Goal: Task Accomplishment & Management: Complete application form

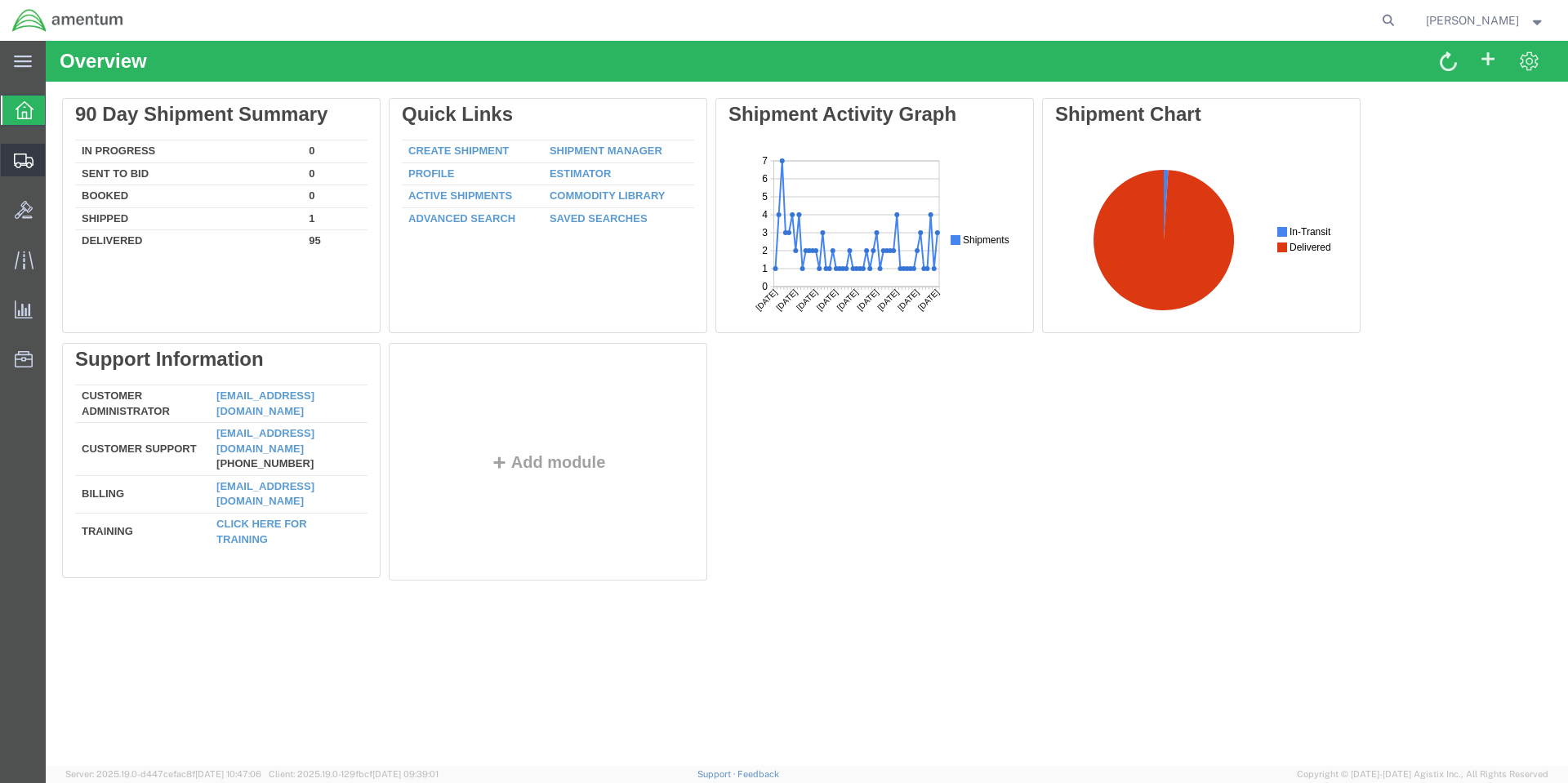
click at [0, 0] on span "Create Shipment" at bounding box center [0, 0] width 0 height 0
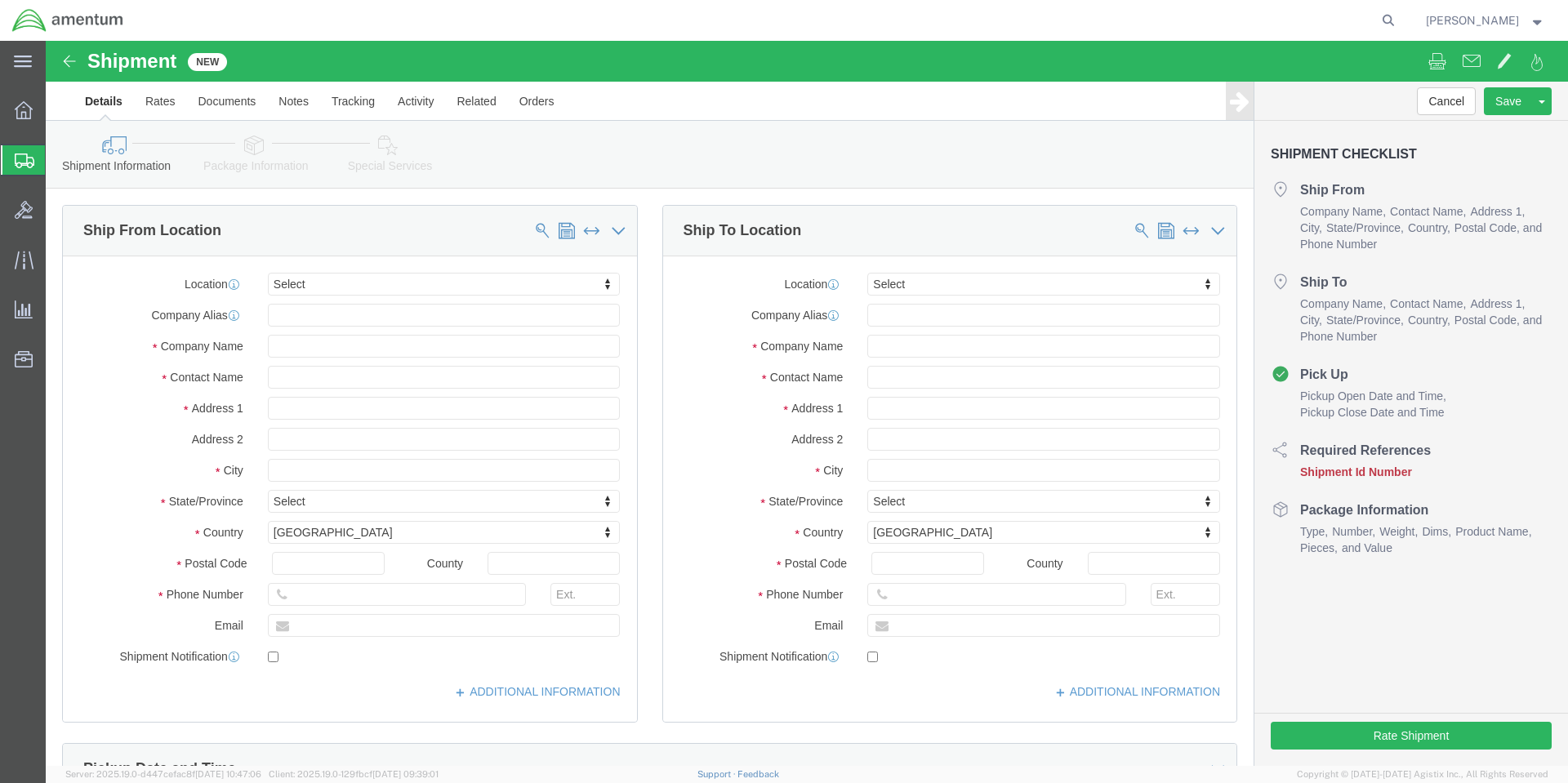
select select
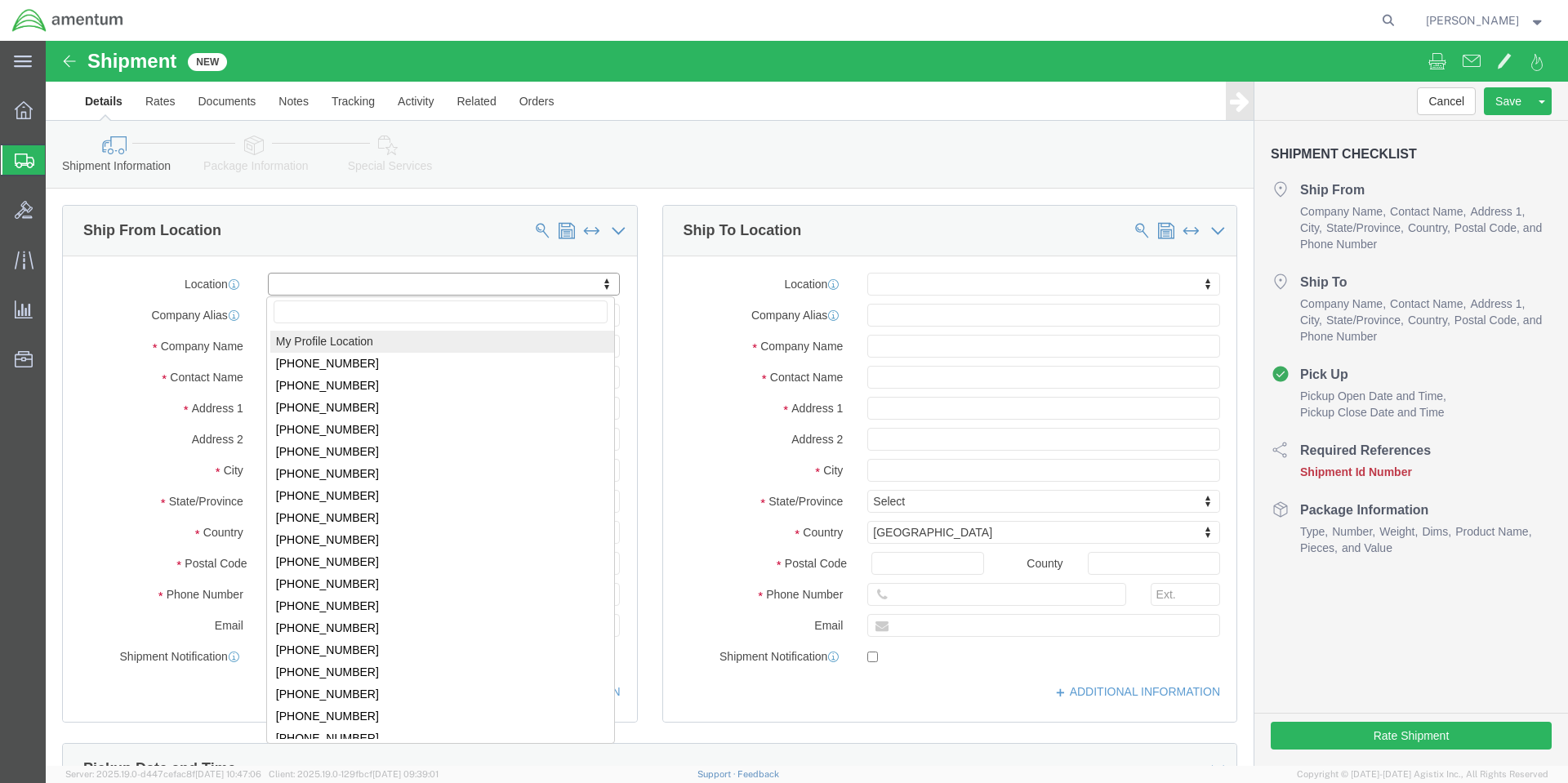
select select "MYPROFILE"
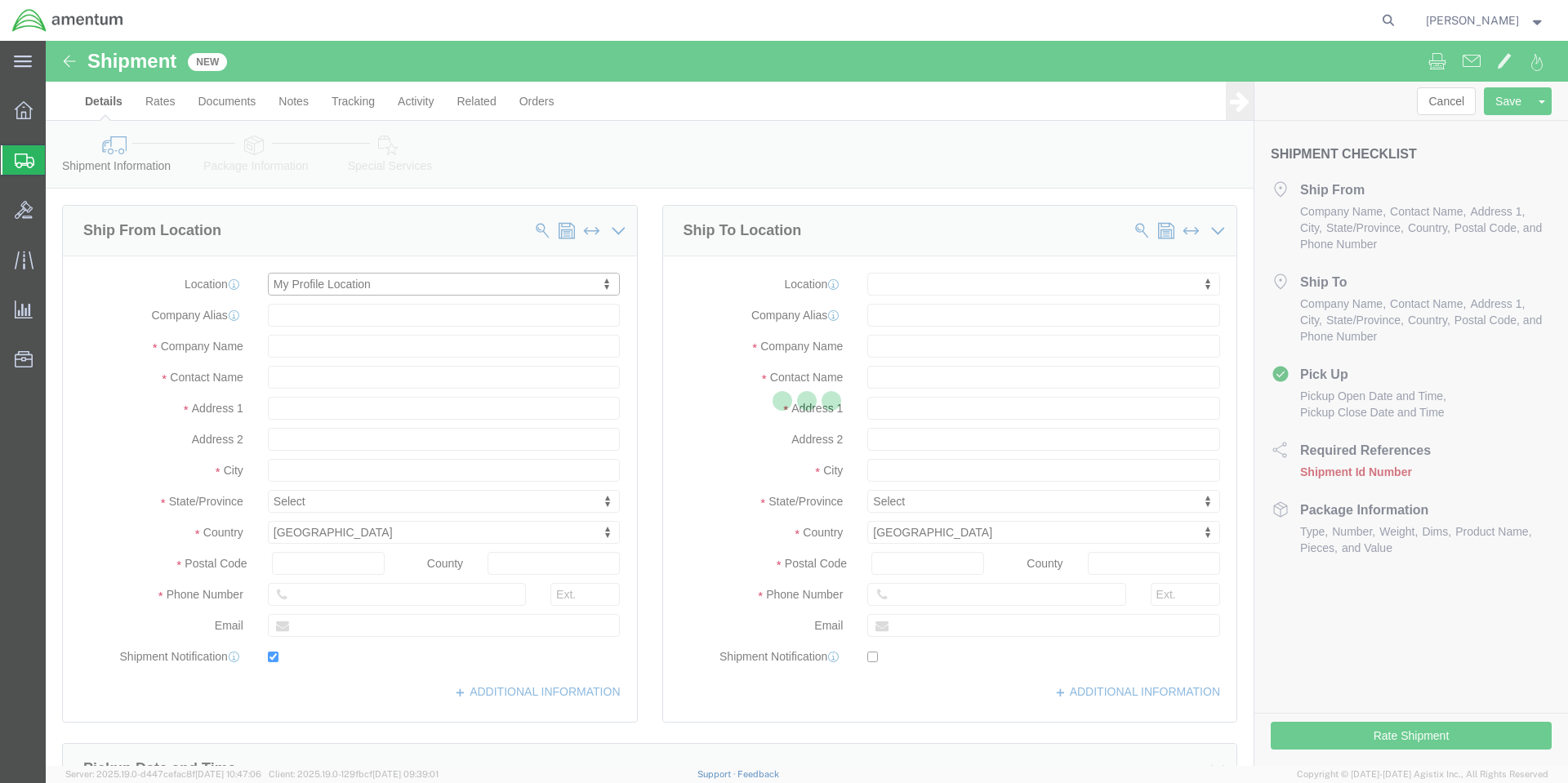
type input "NAS Coronado, Bldg 446"
type input "DLA Aviation HAZMAT Center- (UA0108)"
type input "92135"
type input "[PHONE_NUMBER]"
type input "[PERSON_NAME][EMAIL_ADDRESS][PERSON_NAME][DOMAIN_NAME]"
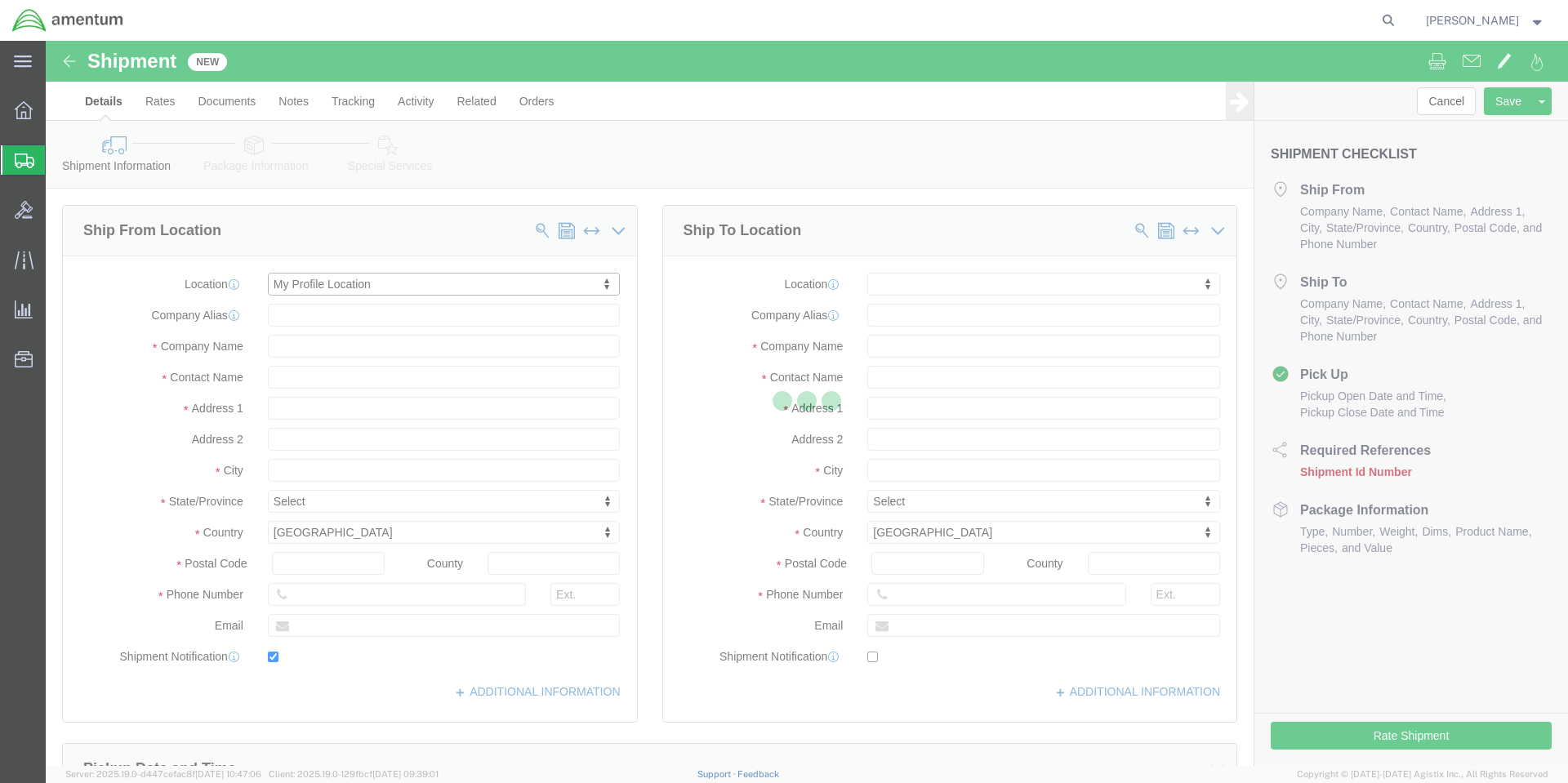
checkbox input "true"
type input "Amentum Services, Inc."
type input "[PERSON_NAME]"
type input "[GEOGRAPHIC_DATA]"
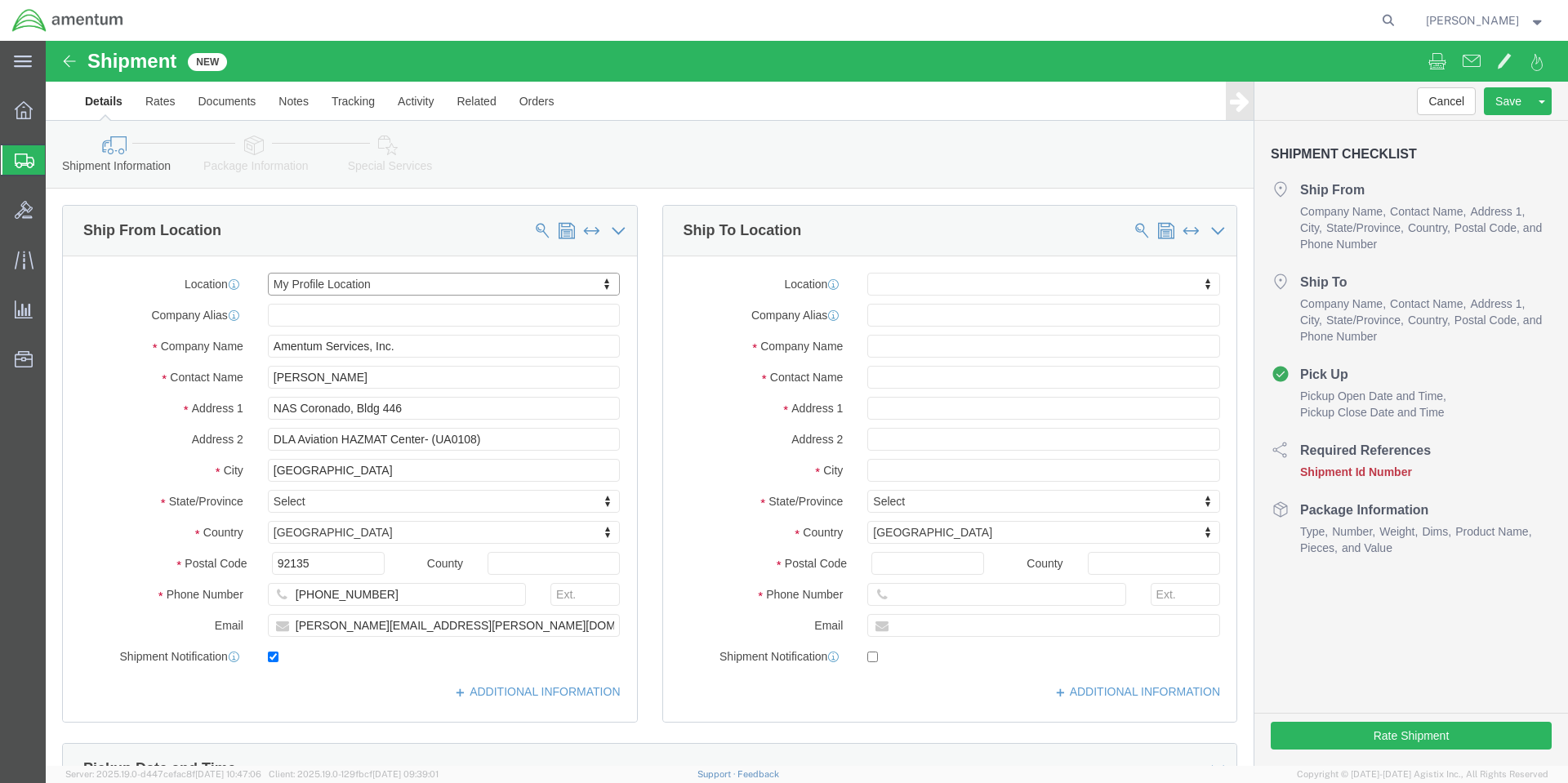
select select "CA"
click input "text"
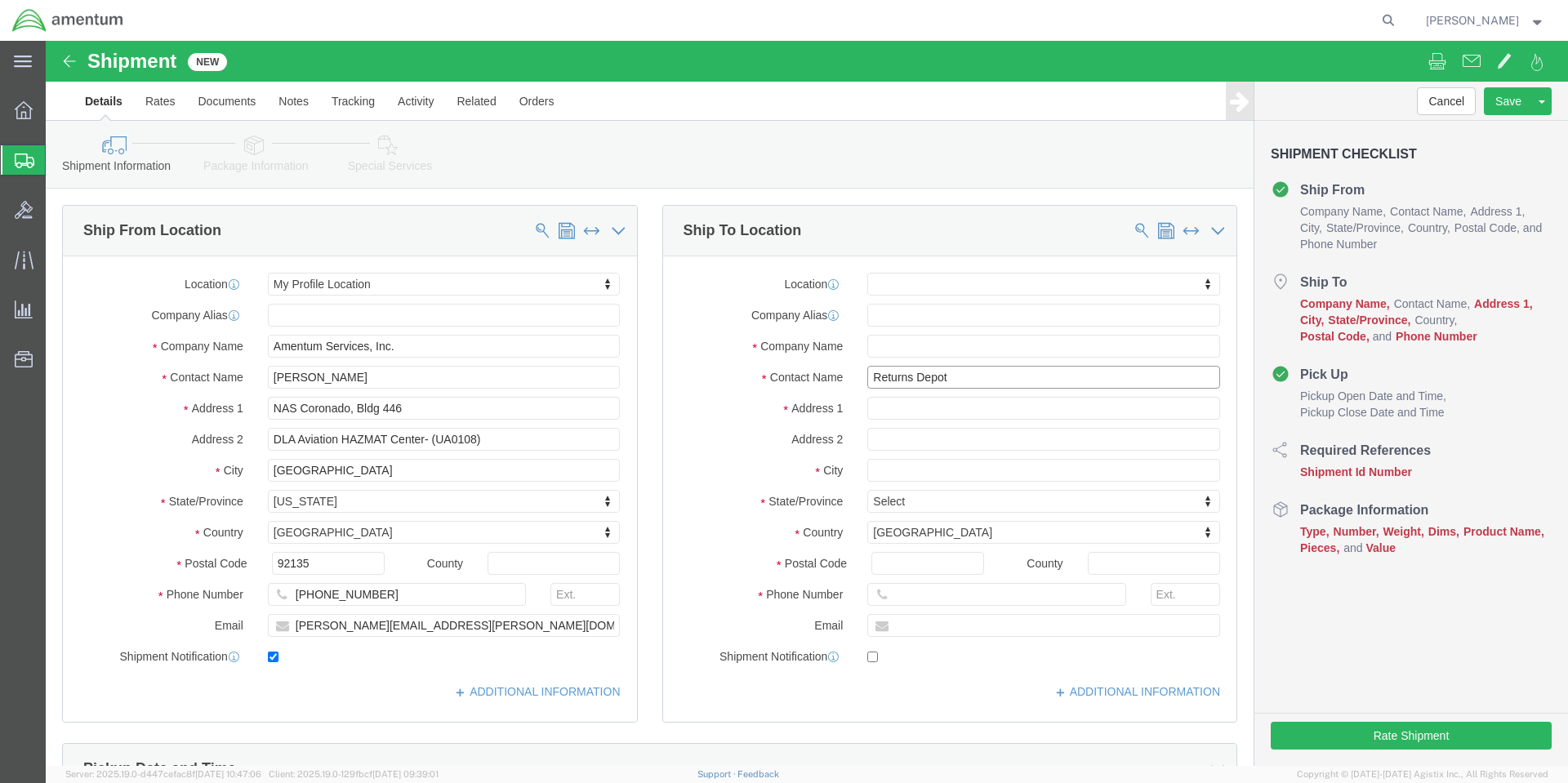
type input "Returns Depot"
click input "text"
type input "SkyGeek Logistics"
click input "text"
type input "[STREET_ADDRESS]"
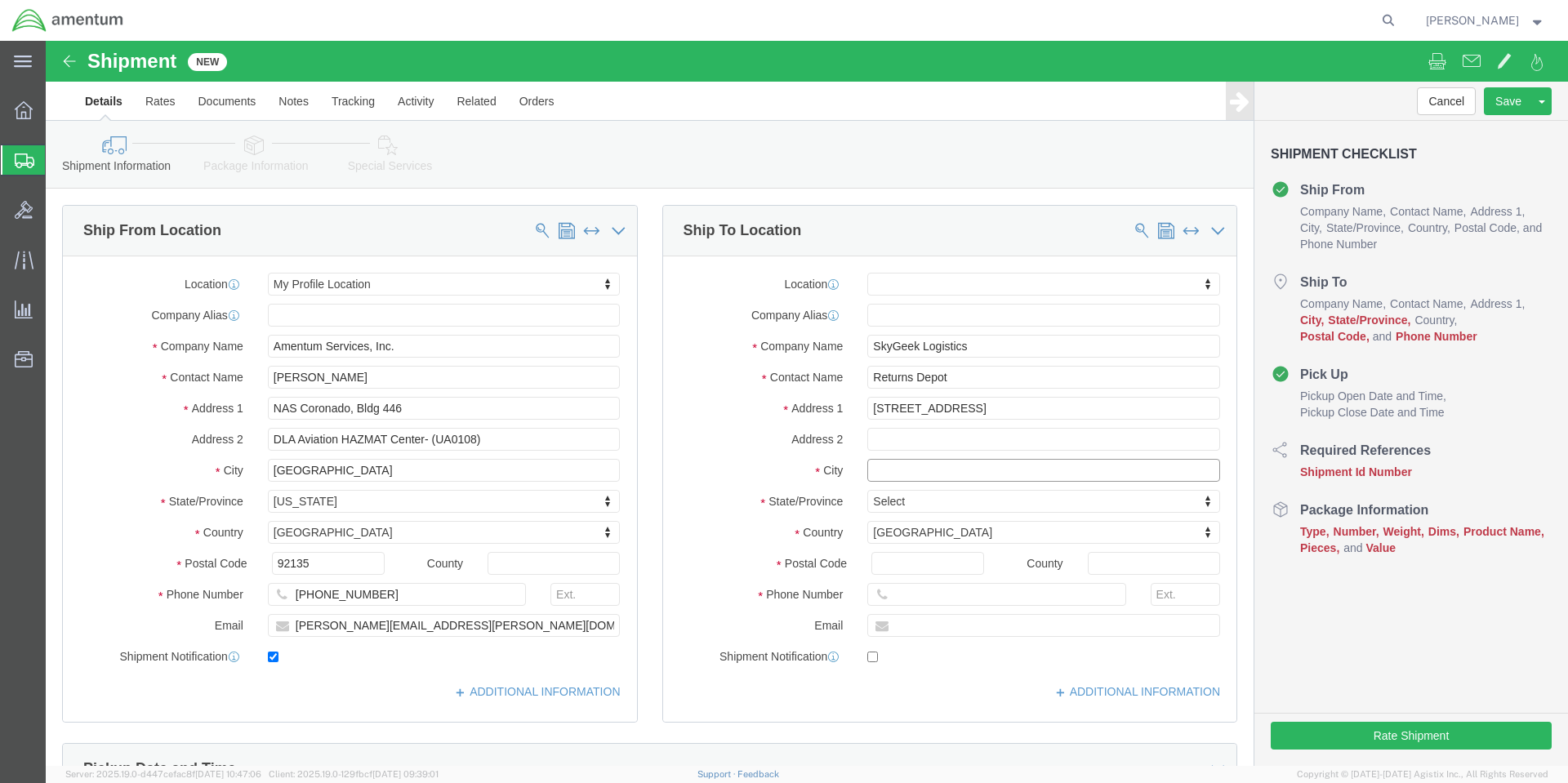
select select
click input "text"
click input "SkyGeek Logistics"
type input "SkyGeek Logistics Inc"
click input "text"
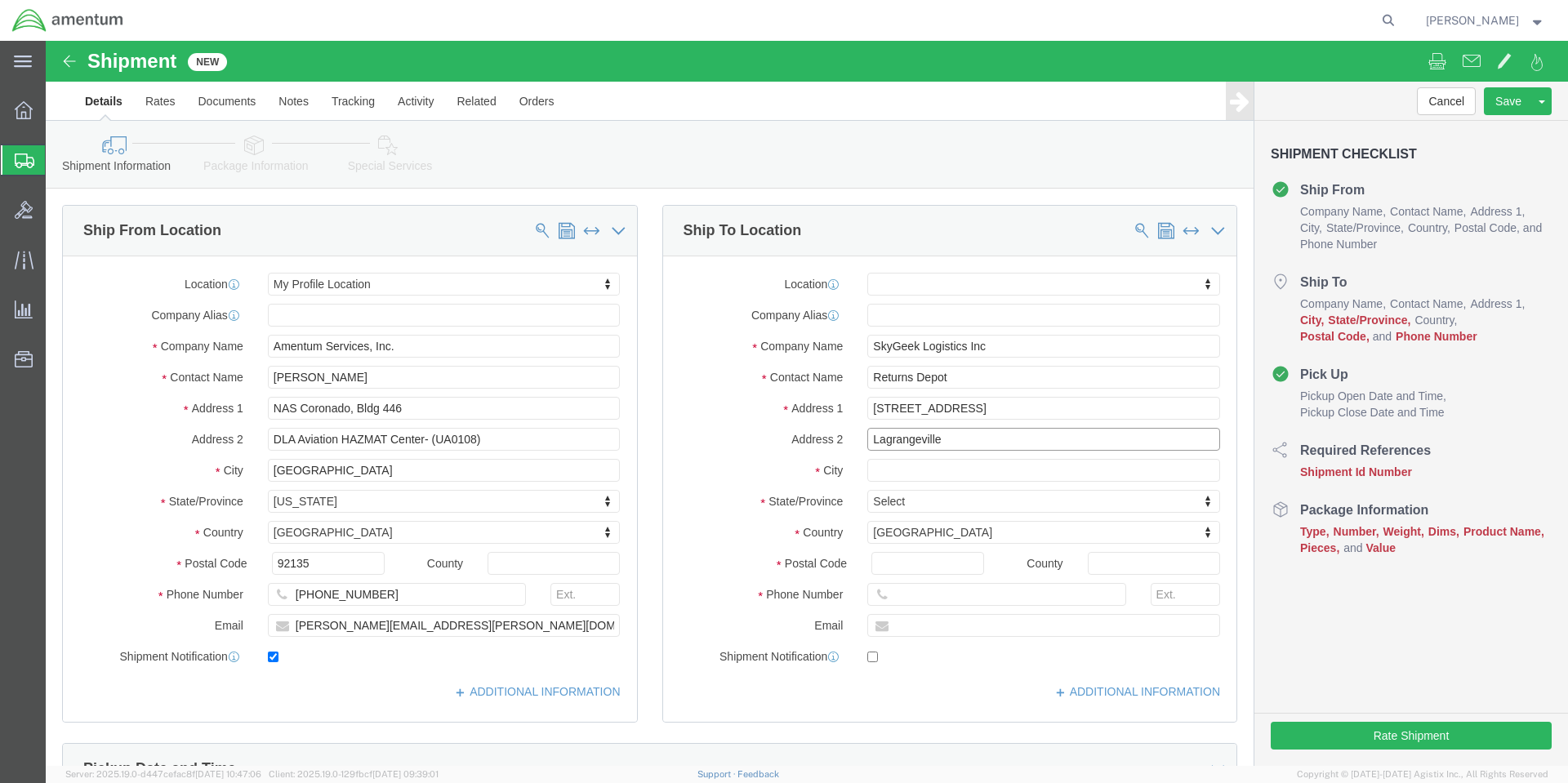
type input "Lagrangeville"
type input "ny"
select select
drag, startPoint x: 833, startPoint y: 425, endPoint x: 797, endPoint y: 428, distance: 36.1
click div "City [GEOGRAPHIC_DATA]"
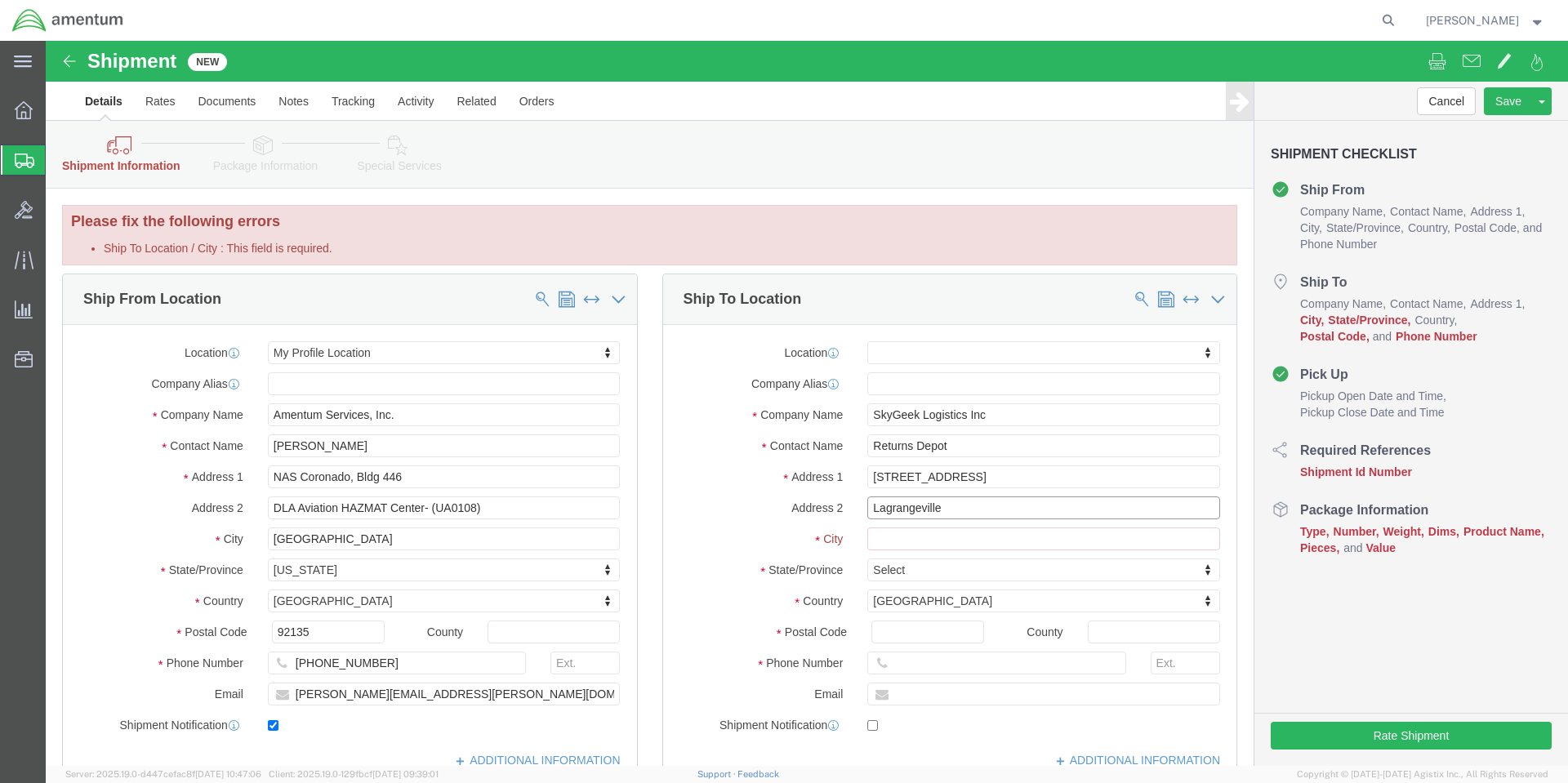
select select
drag, startPoint x: 909, startPoint y: 467, endPoint x: 644, endPoint y: 449, distance: 265.6
click div "Location My Profile Location [PHONE_NUMBER] [PHONE_NUMBER] [PHONE_NUMBER] [PHON…"
click input "Ship To Location / City : This field is required."
paste input "Lagrangeville"
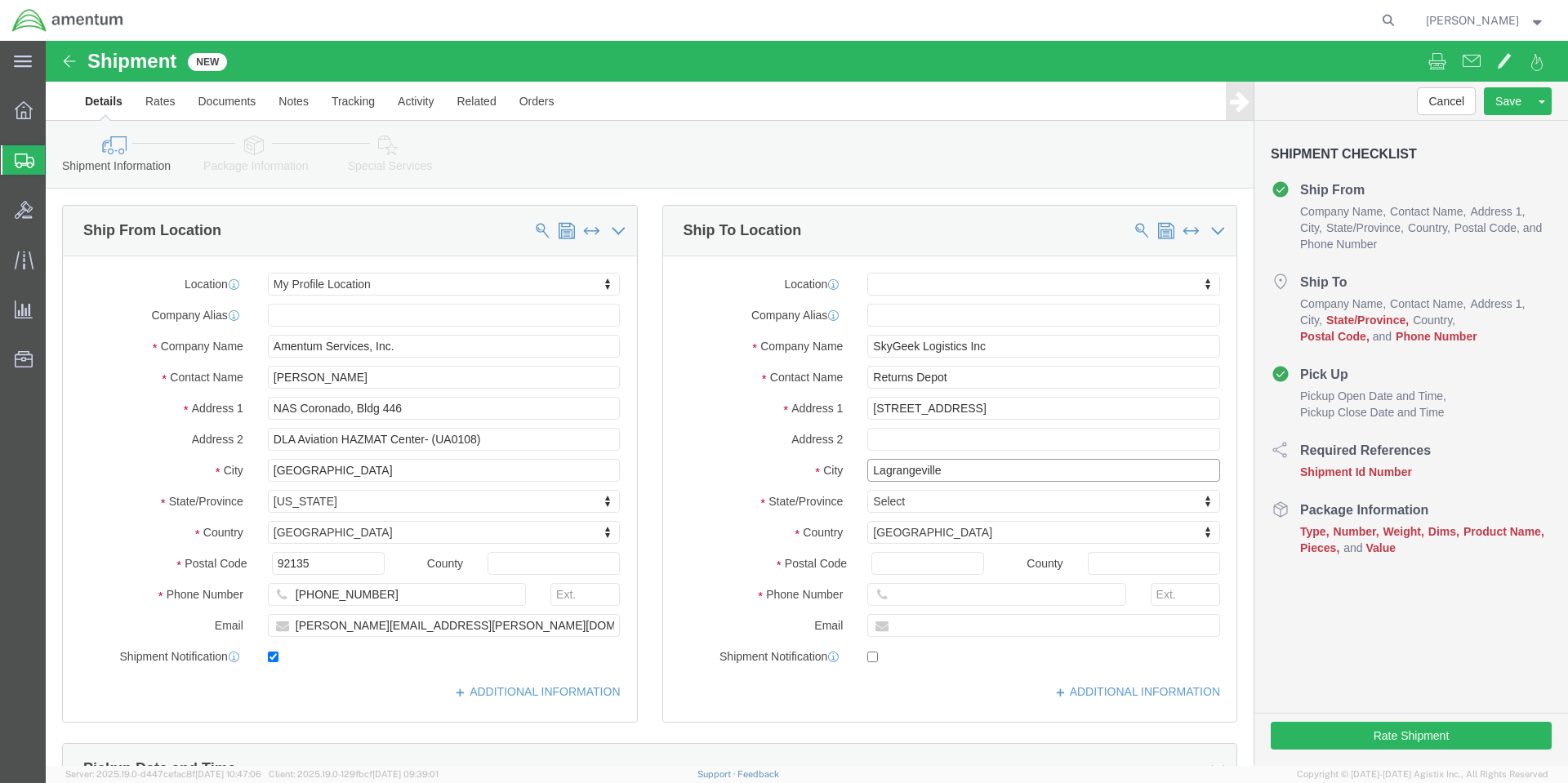
type input "Lagrangeville"
select select
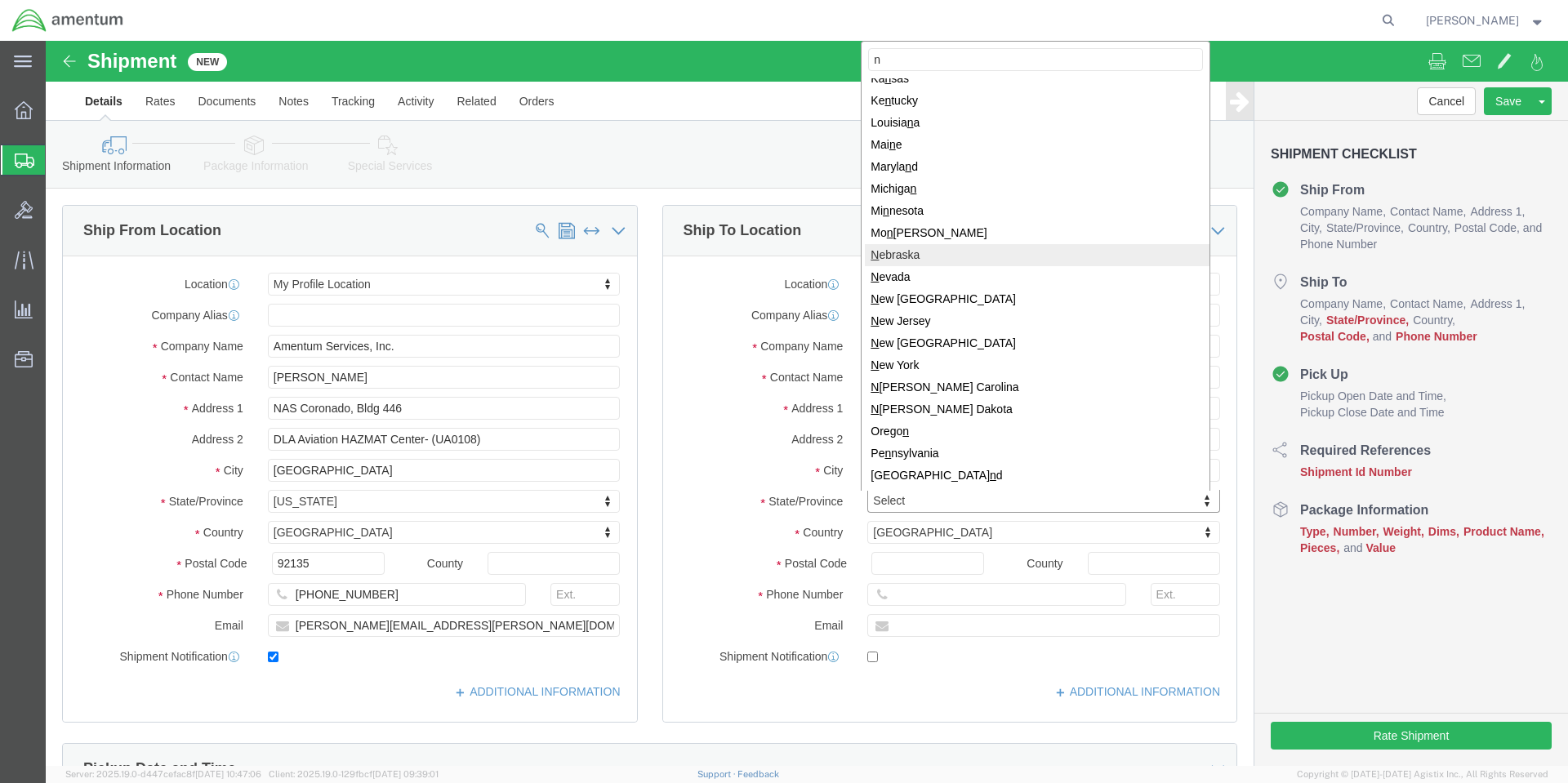
scroll to position [163, 0]
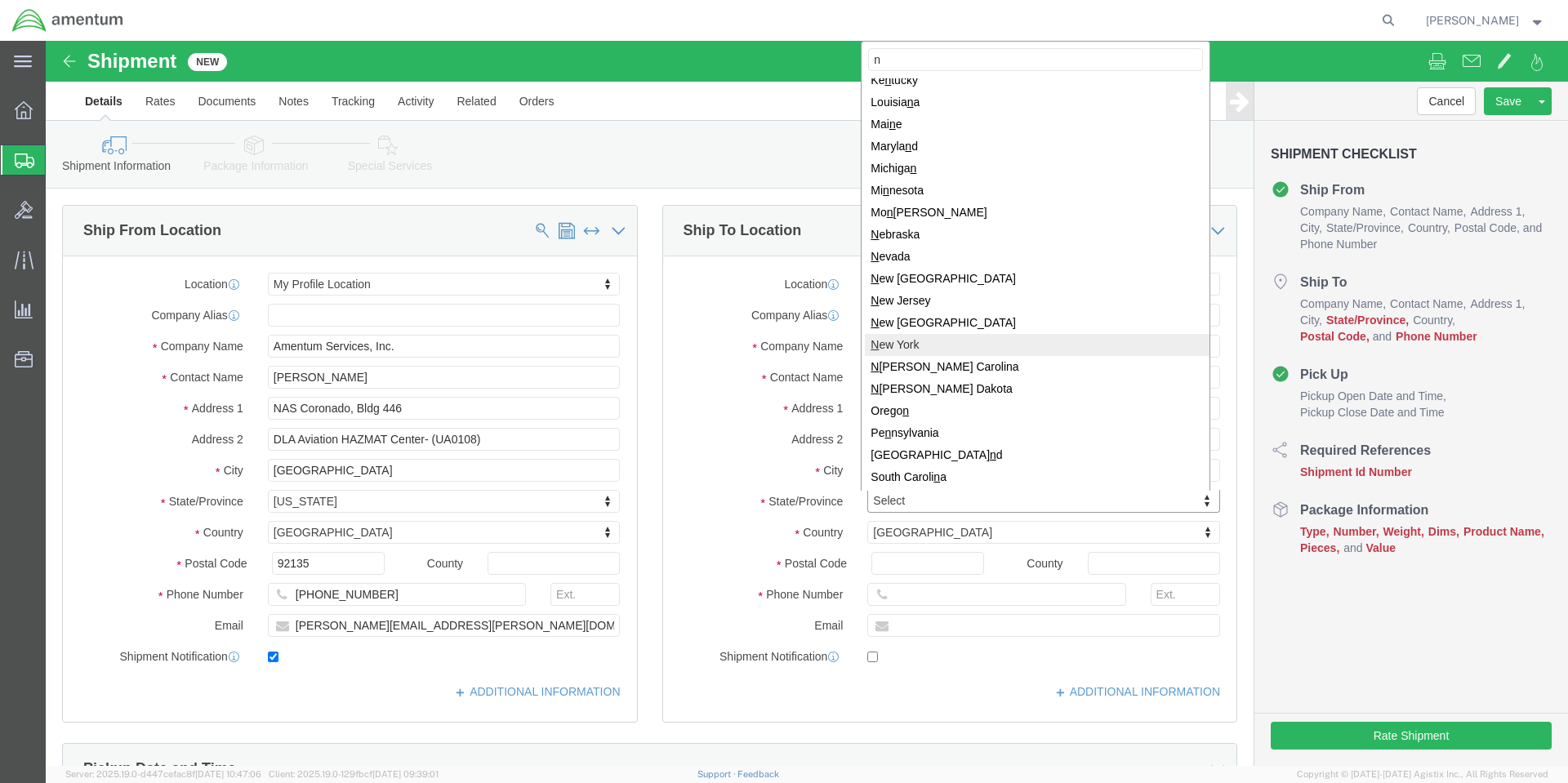
type input "n"
select select
select select "NY"
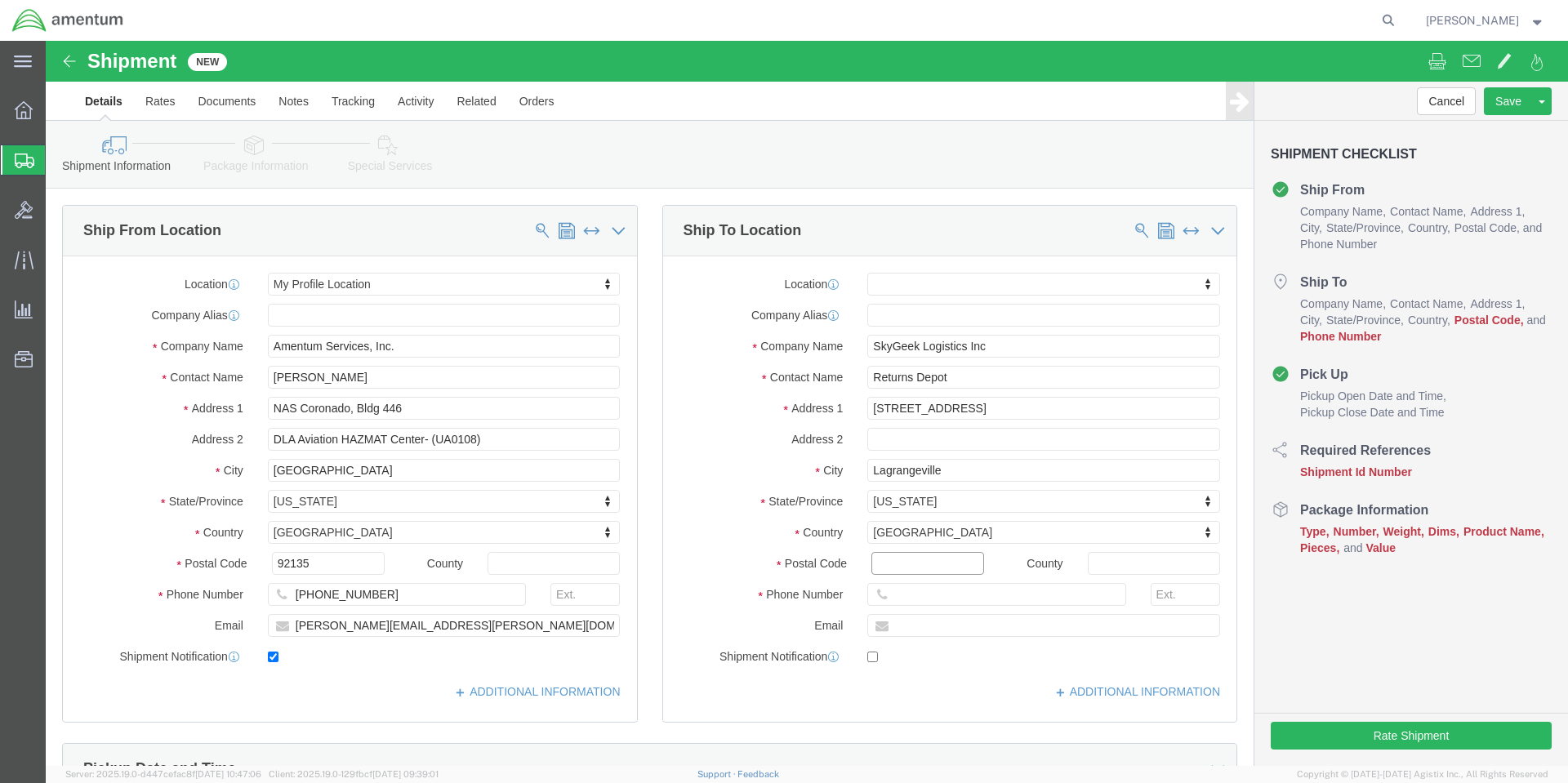
click input "Postal Code"
type input "12540"
select select
type input "8887594335"
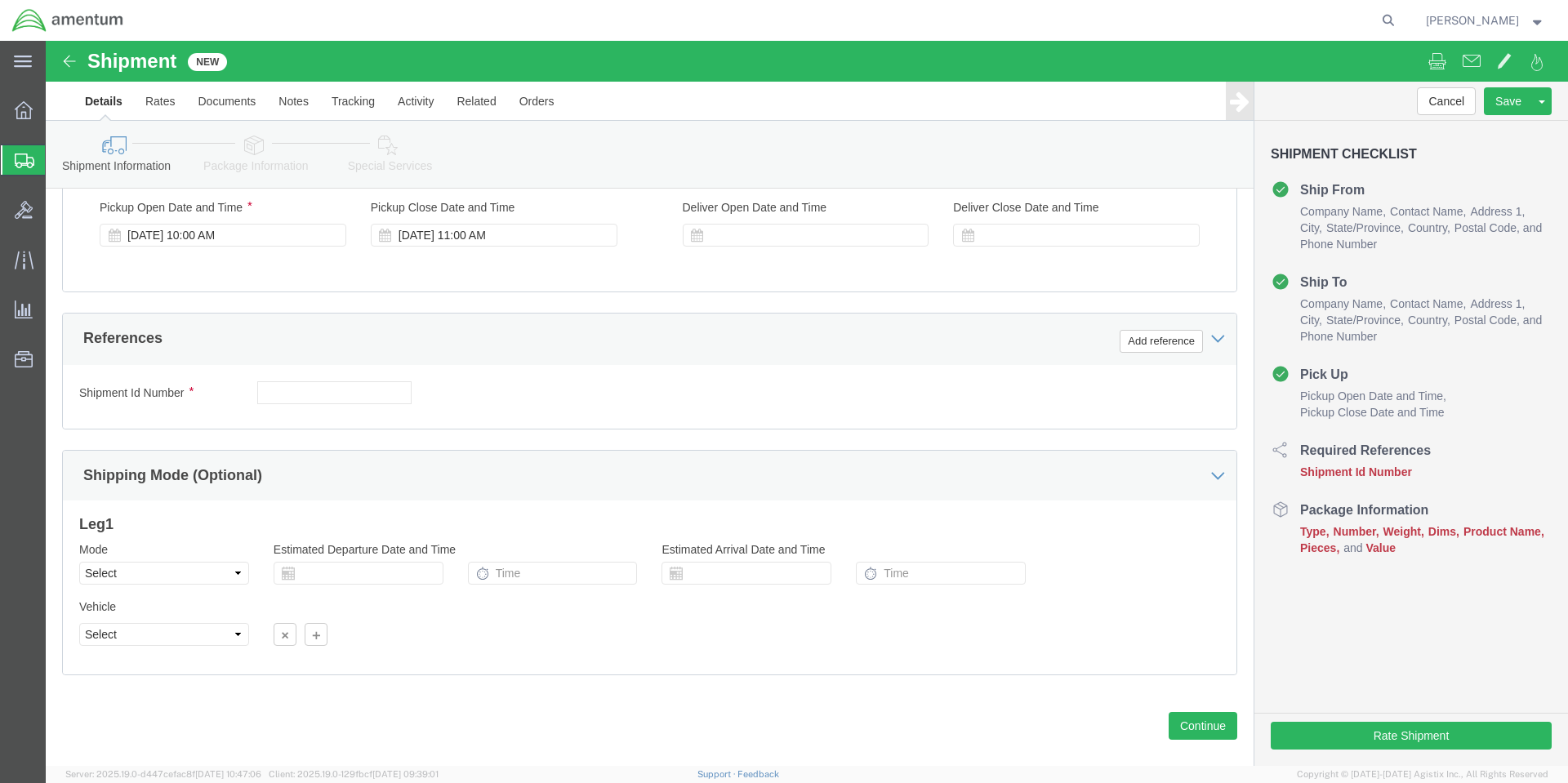
scroll to position [677, 0]
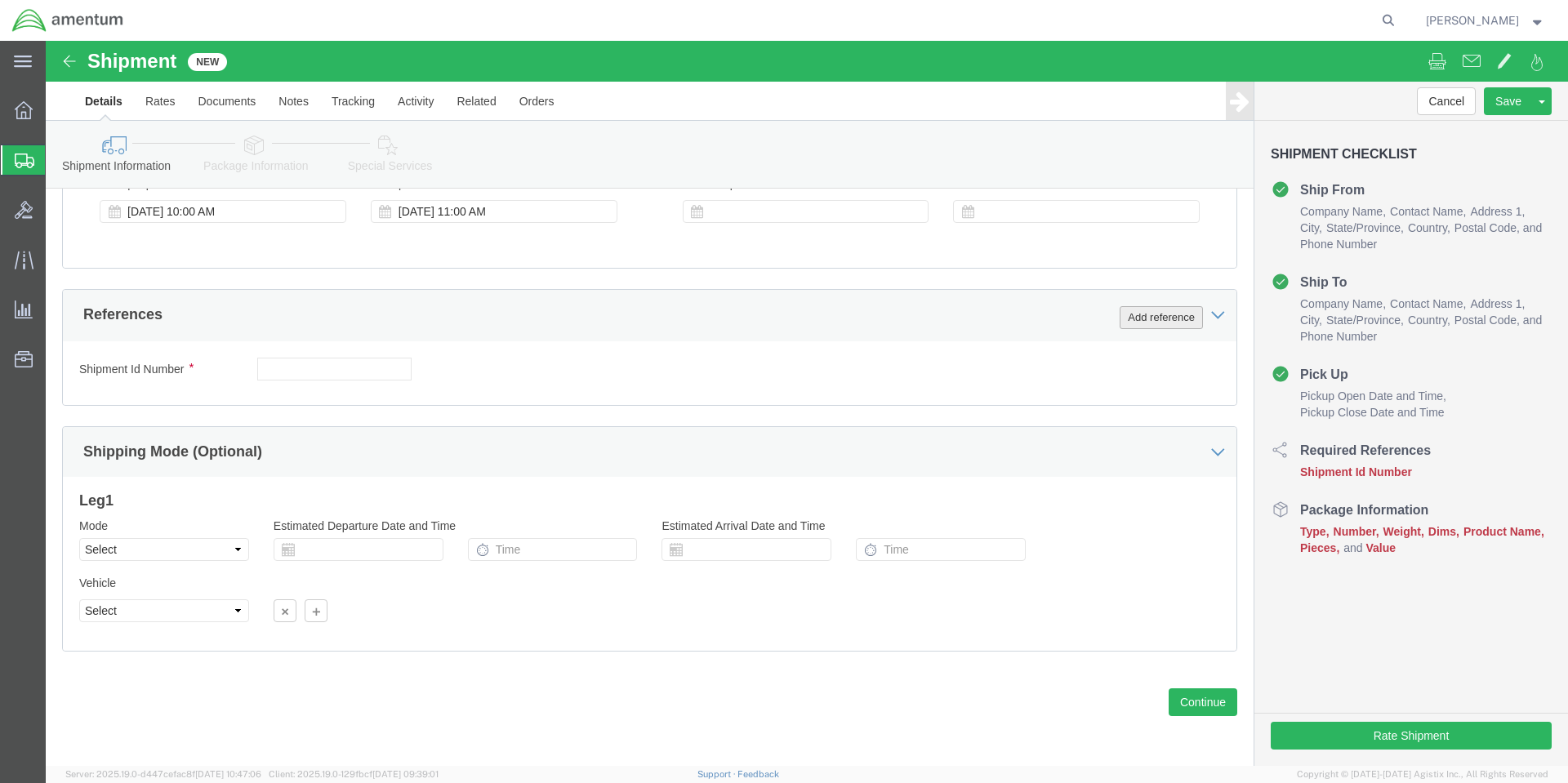
click button "Add reference"
click input "text"
type input "1"
select select "RMA"
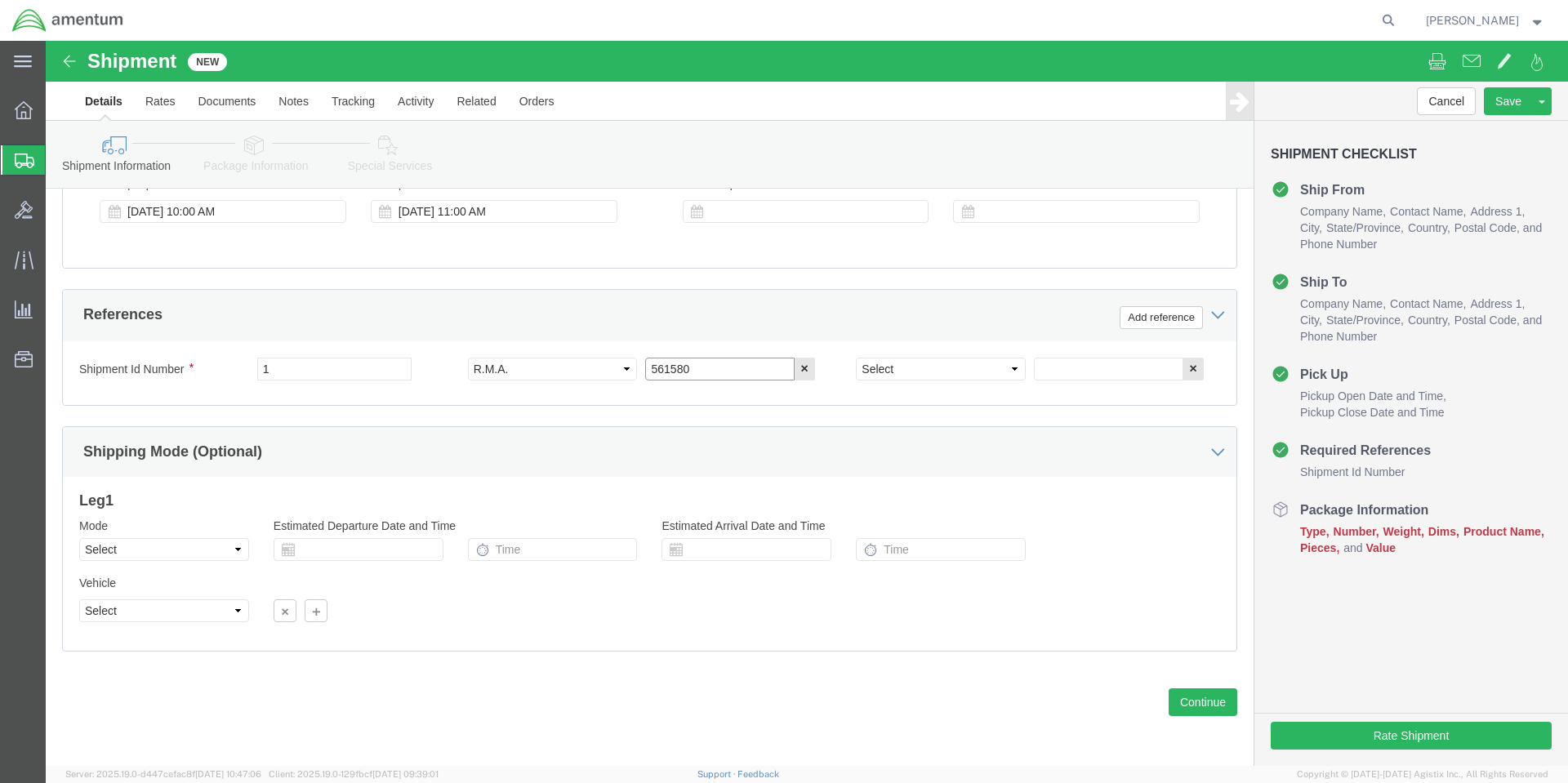
type input "561580"
click select "Select Account Type Activity ID Airline Appointment Number ASN Batch Request # …"
select select "PURCHORD"
click select "Select Account Type Activity ID Airline Appointment Number ASN Batch Request # …"
type input "c"
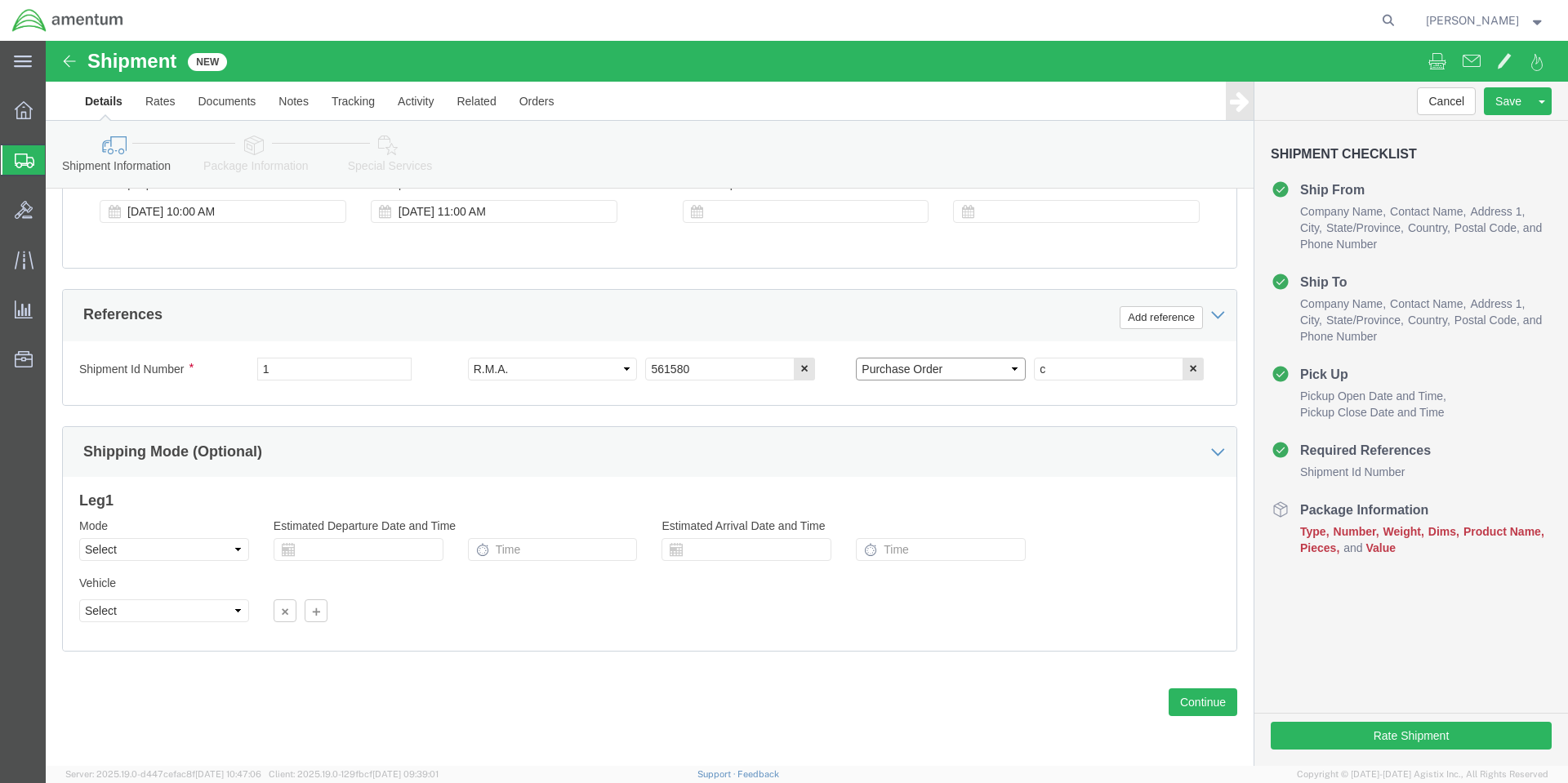
click select "Select Account Type Activity ID Airline Appointment Number ASN Batch Request # …"
select select "CUSTREF"
click select "Select Account Type Activity ID Airline Appointment Number ASN Batch Request # …"
type input "SGP15419"
click button "Continue"
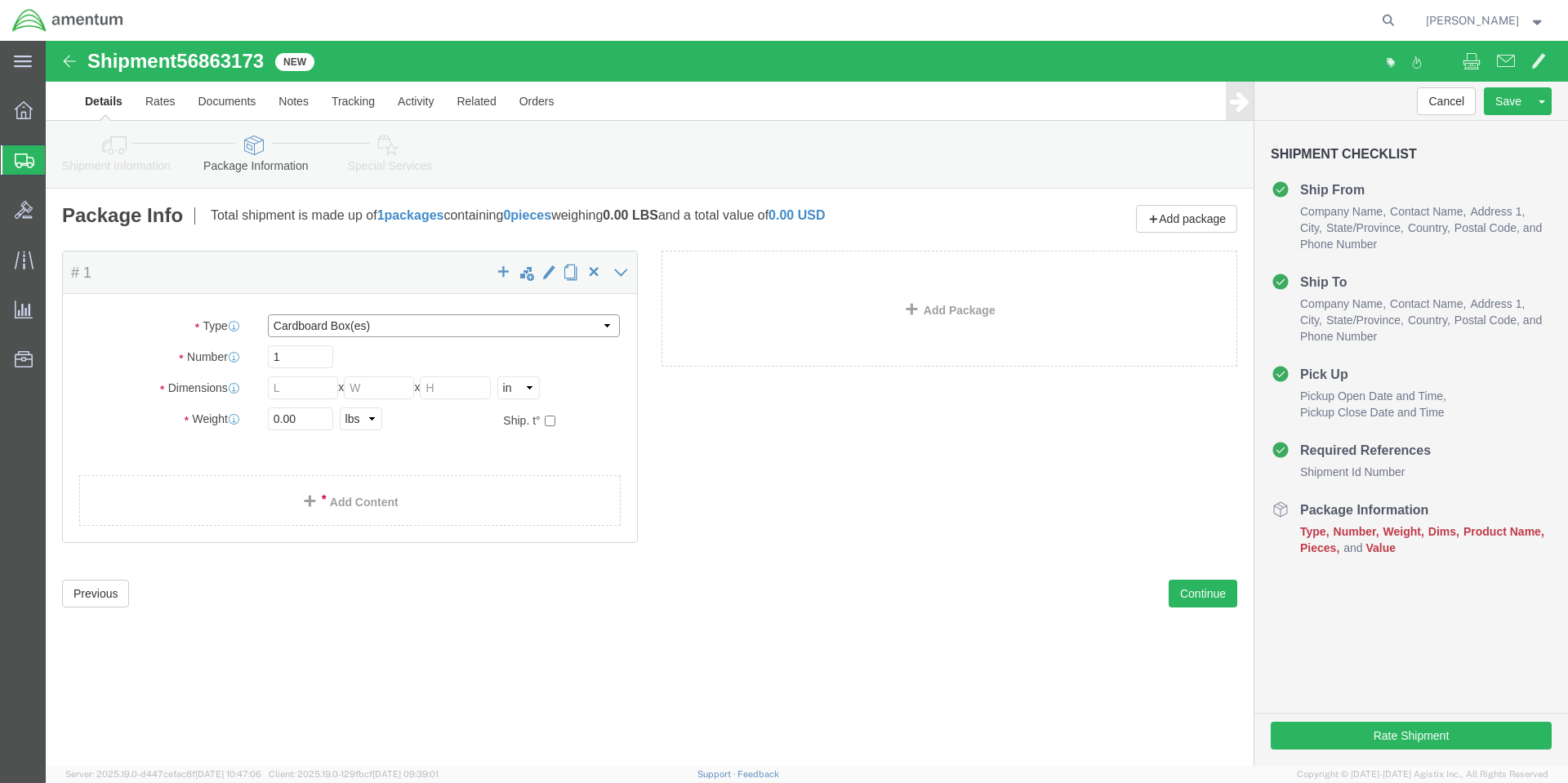
click select "Select BCK Boxes Bale(s) Basket(s) Bolt(s) Bottle(s) Buckets Bulk Bundle(s) Can…"
select select "YRPK"
click select "Select BCK Boxes Bale(s) Basket(s) Bolt(s) Bottle(s) Buckets Bulk Bundle(s) Can…"
click input "text"
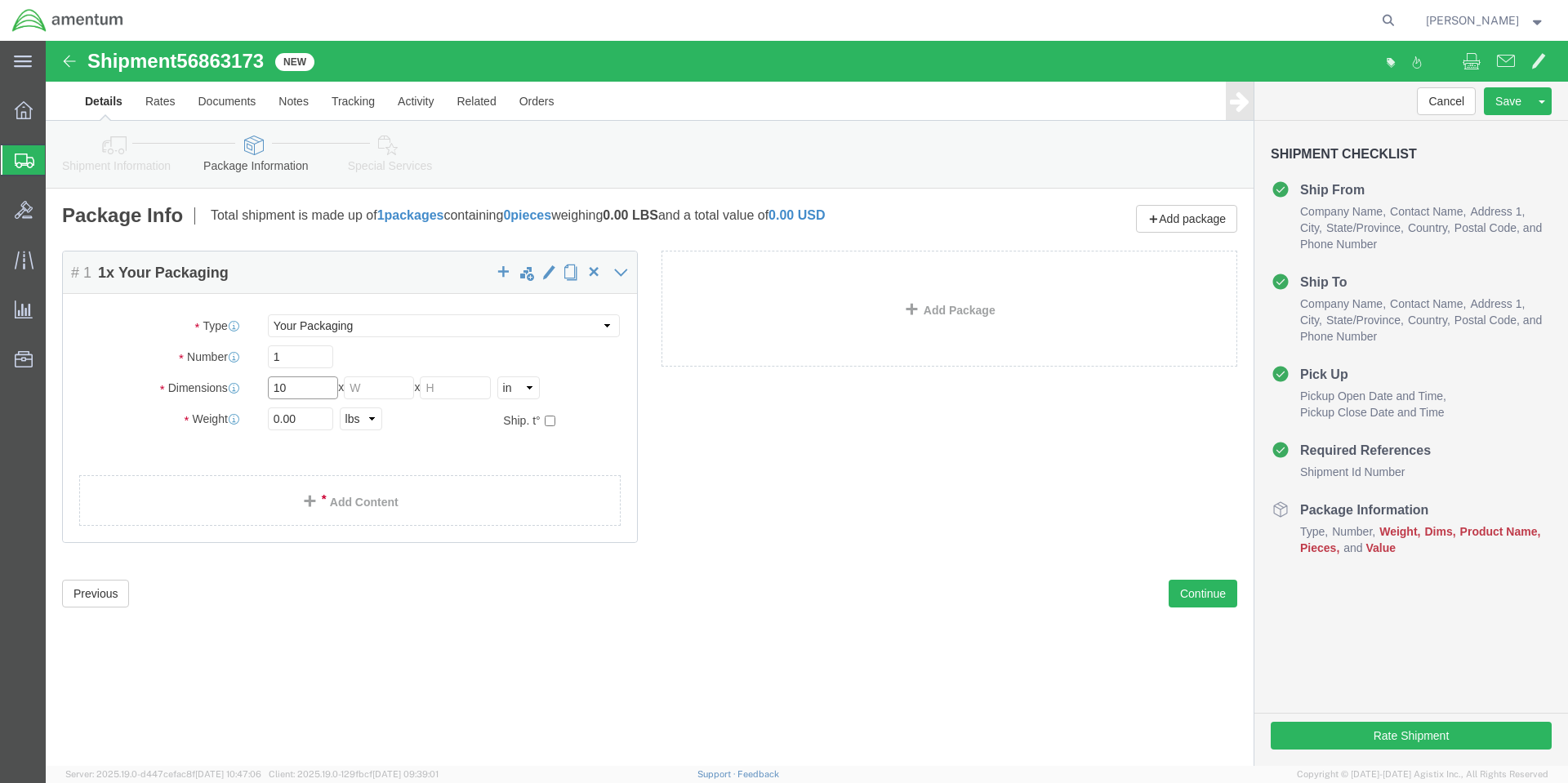
type input "10"
type input "7"
click link "Add Content"
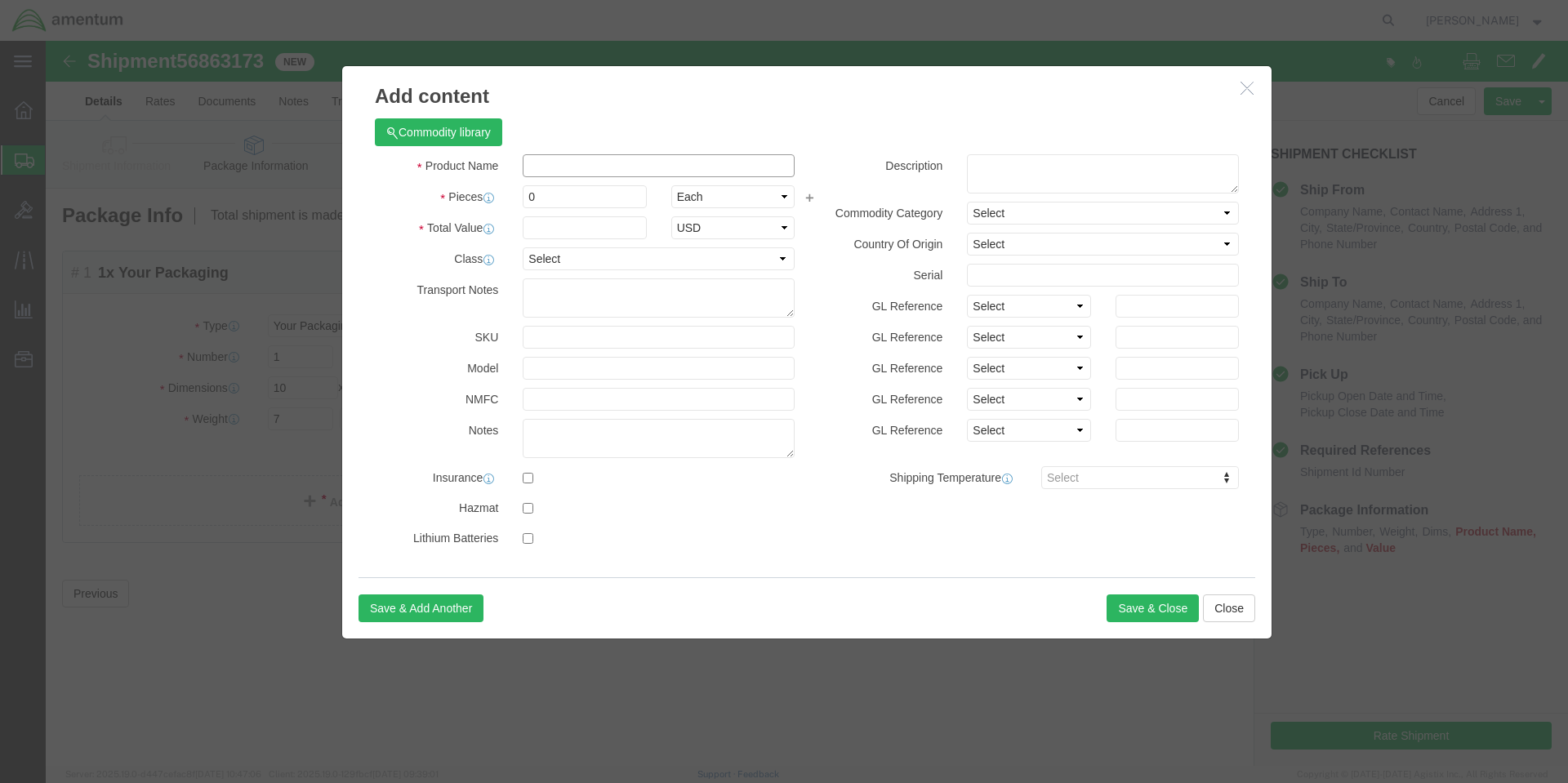
click input "text"
paste input "EPOCAST® 1652"
click input "EPOCAST® 1652"
type input "EPOCAST 1652"
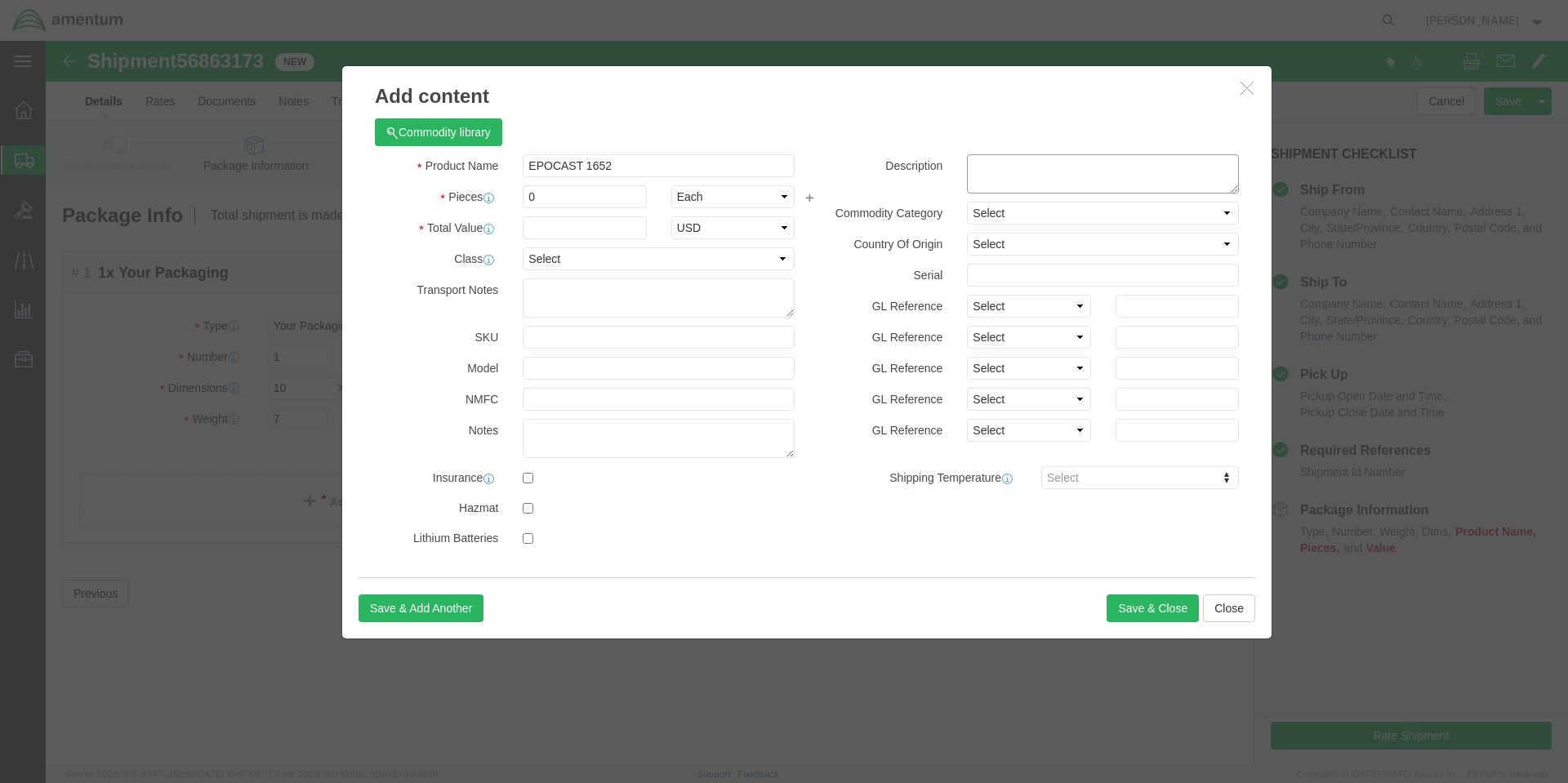
click textarea
paste textarea "1652-A/B Tan Standard Spec Epoxy Adhesive - Quart Kit"
type textarea "1652-A/B Tan Standard Spec Epoxy Adhesive - Quart Kit"
click input "0"
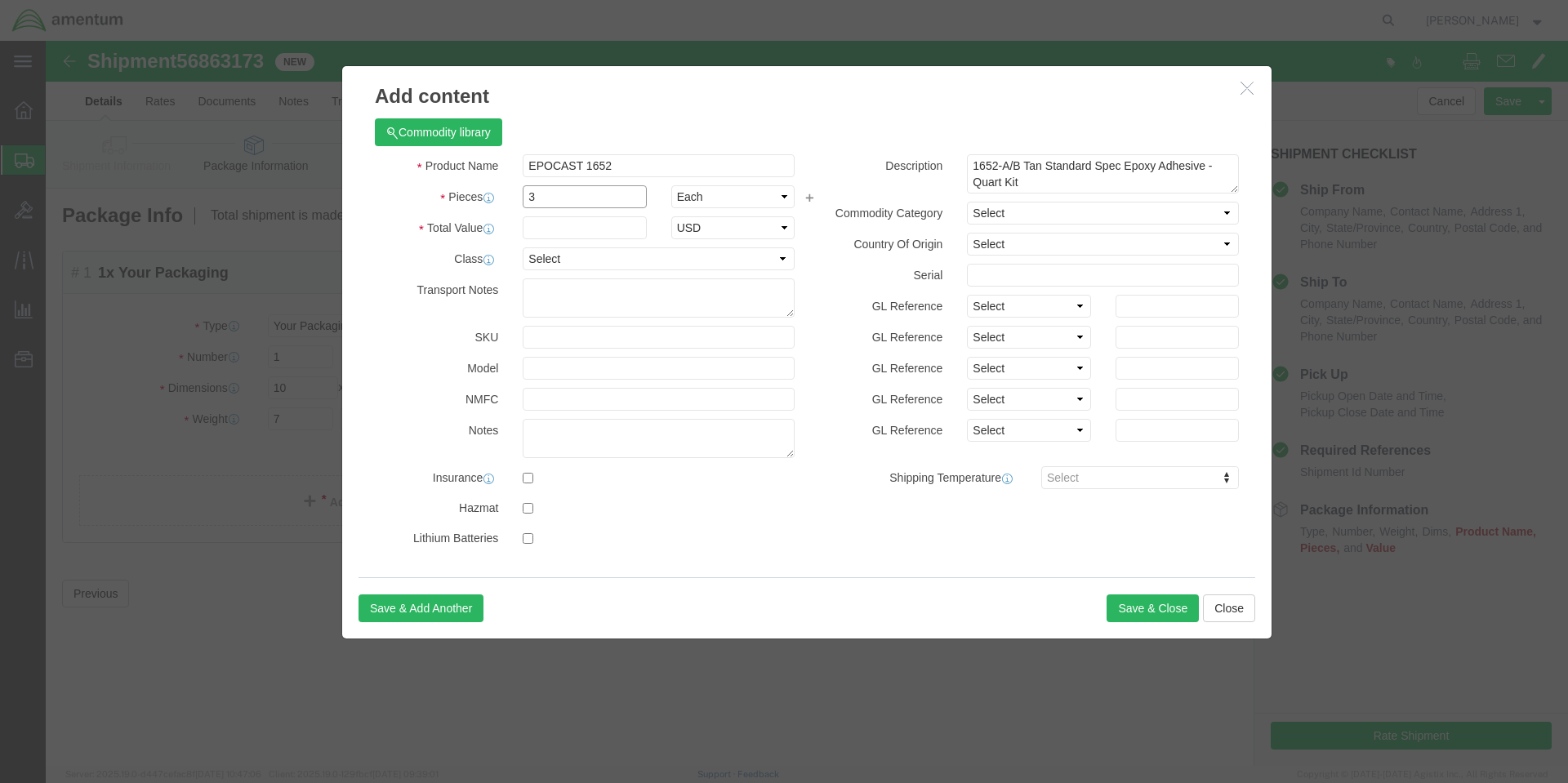
type input "3"
type input "1"
type input "300"
select select "USD"
click button "Save & Close"
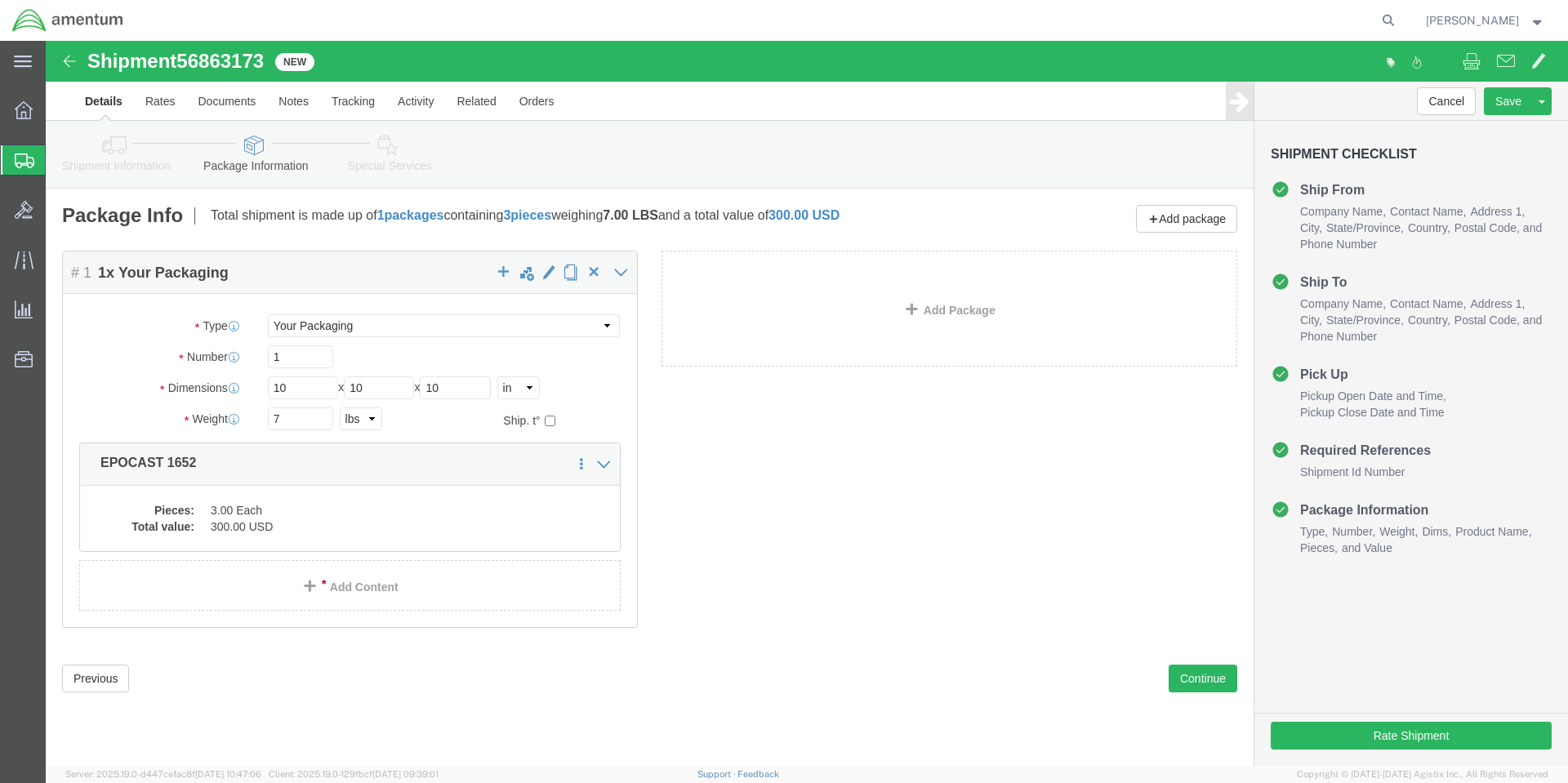
click div "Package Content # 1 1 x Your Packaging Package Type Select BCK Boxes Bale(s) Ba…"
click button "Continue"
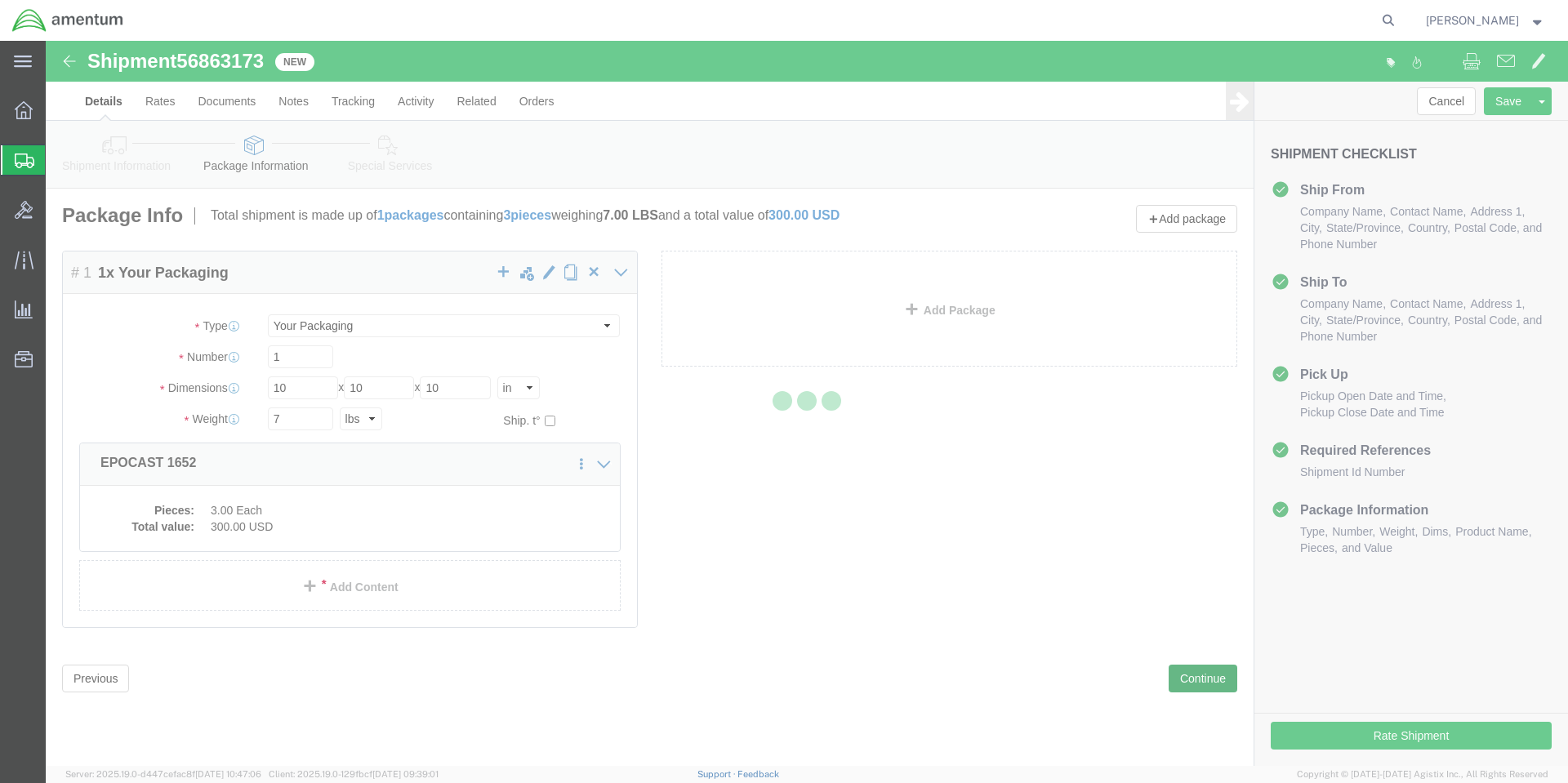
select select
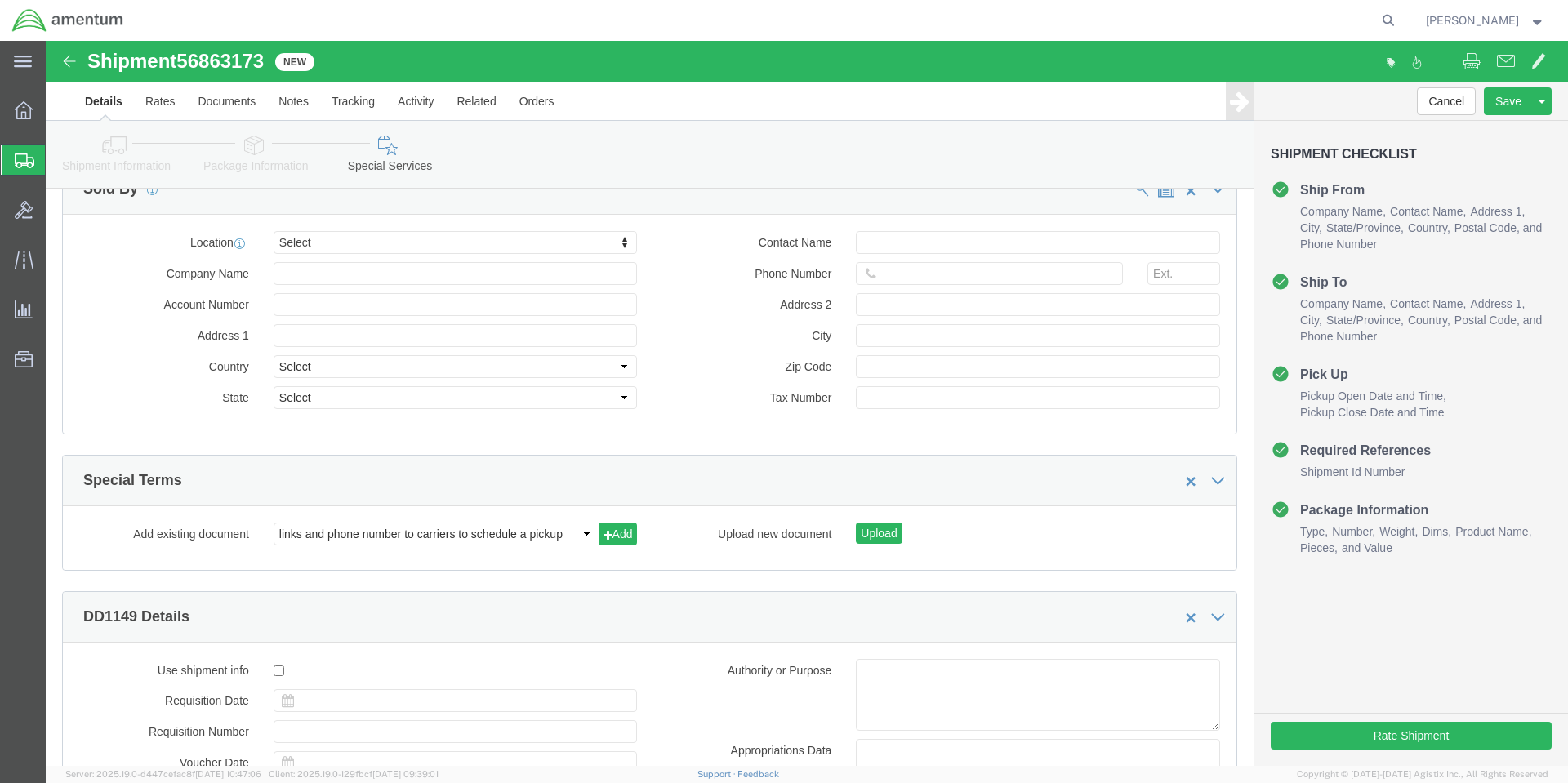
scroll to position [1573, 0]
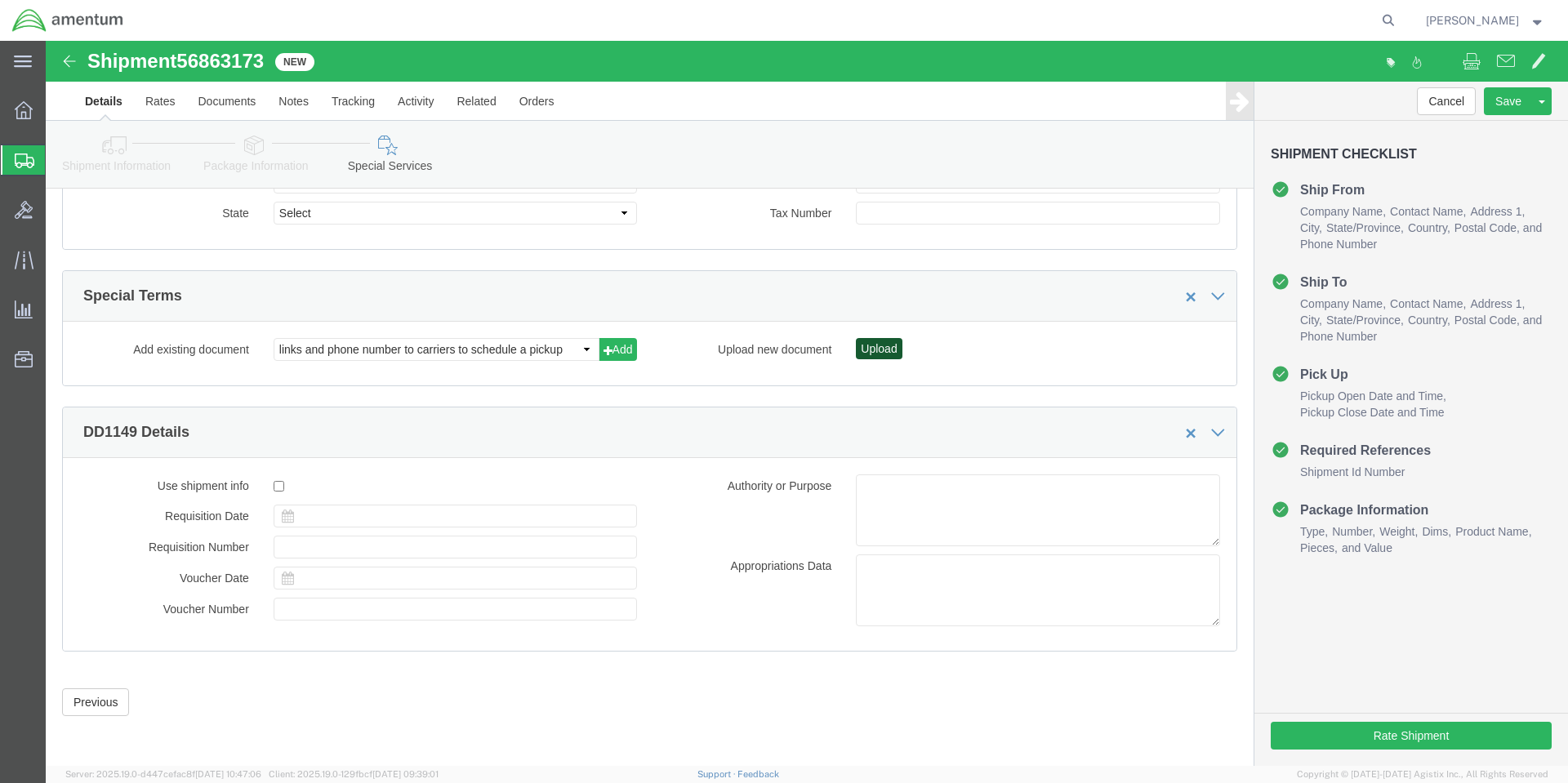
click button "Upload"
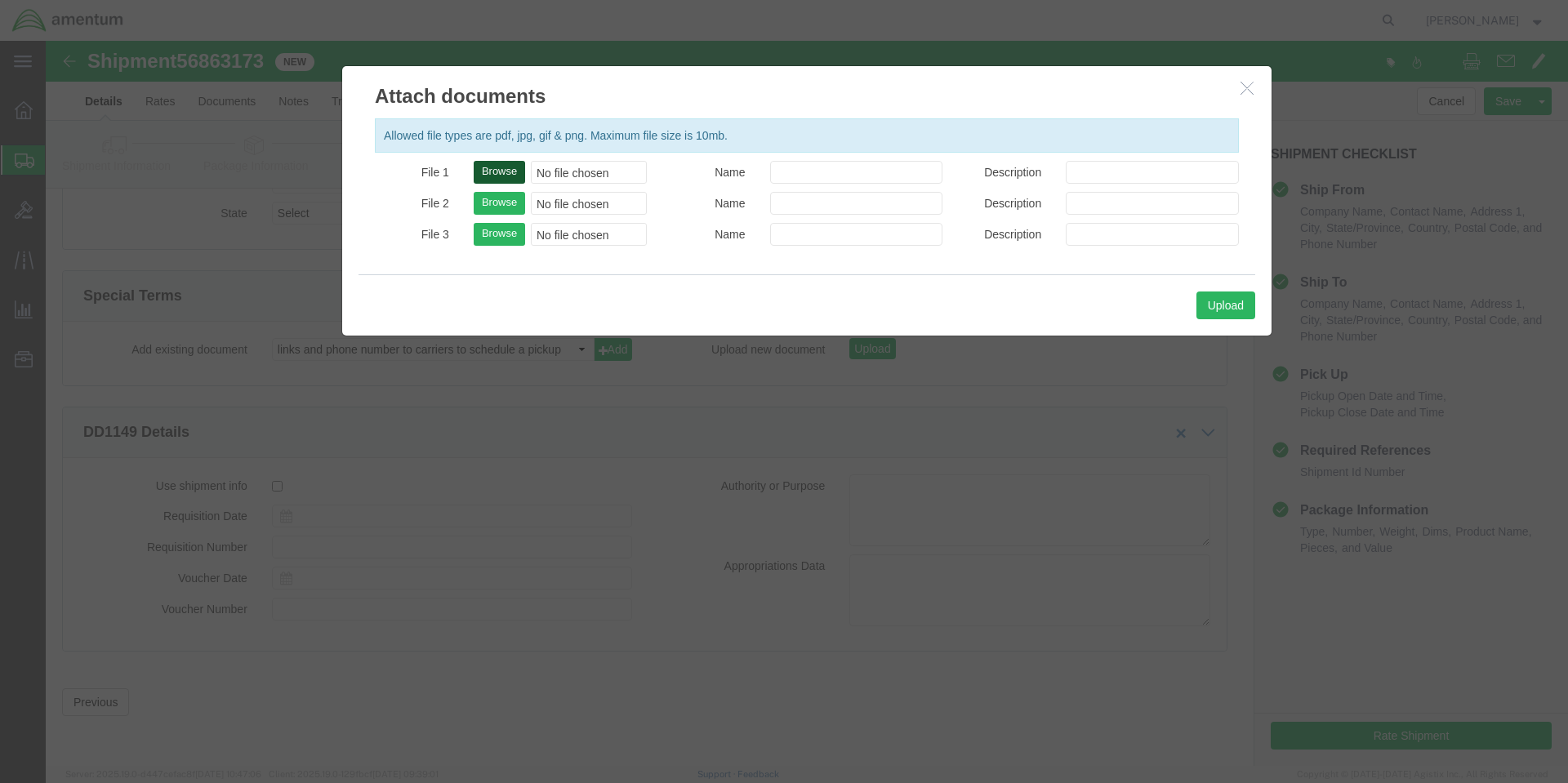
click button "Browse"
type input "C:\fakepath\SGP15419.pdf"
click button "Upload"
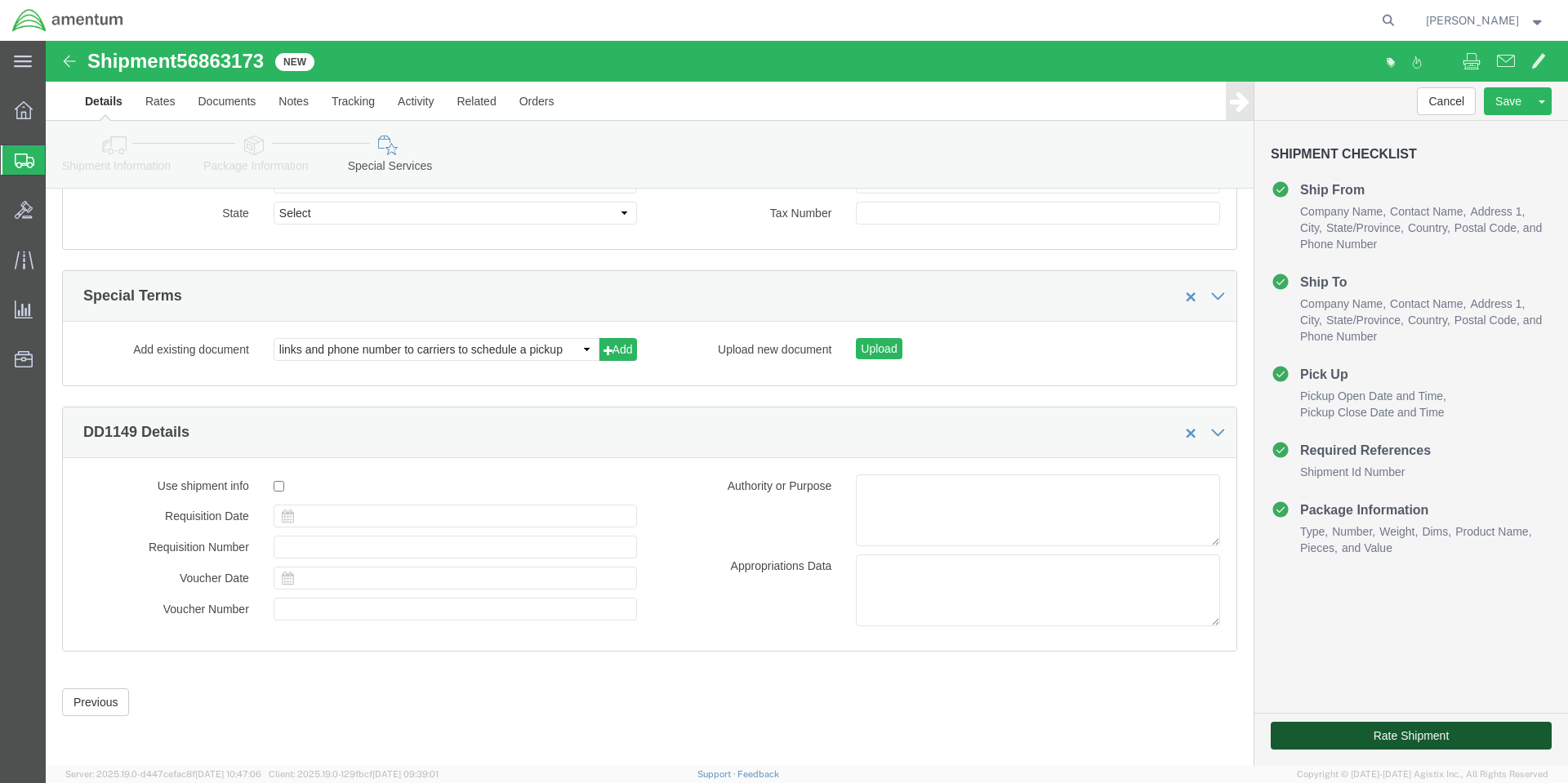
click button "Rate Shipment"
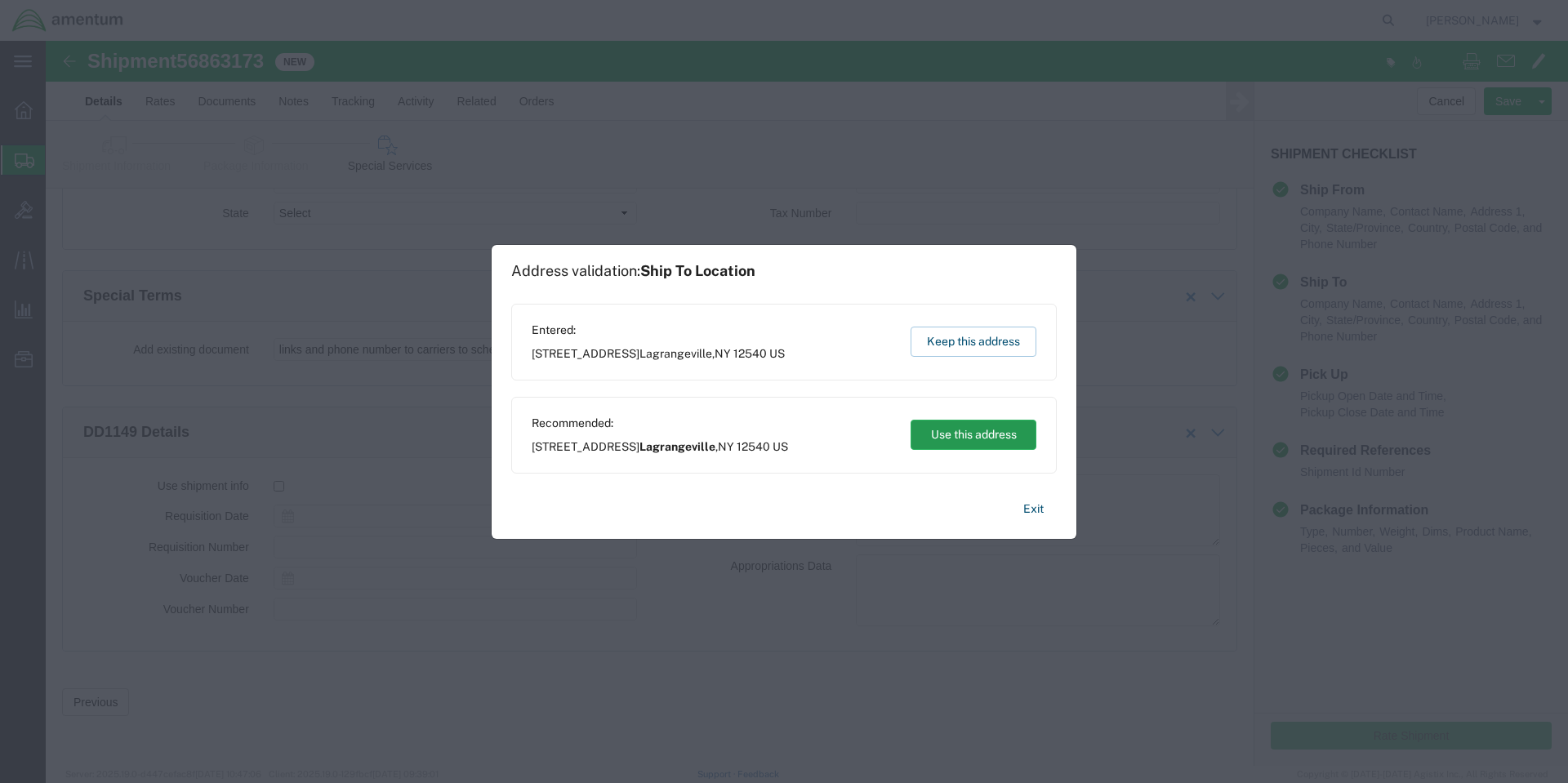
click at [968, 432] on button "Use this address" at bounding box center [974, 435] width 126 height 30
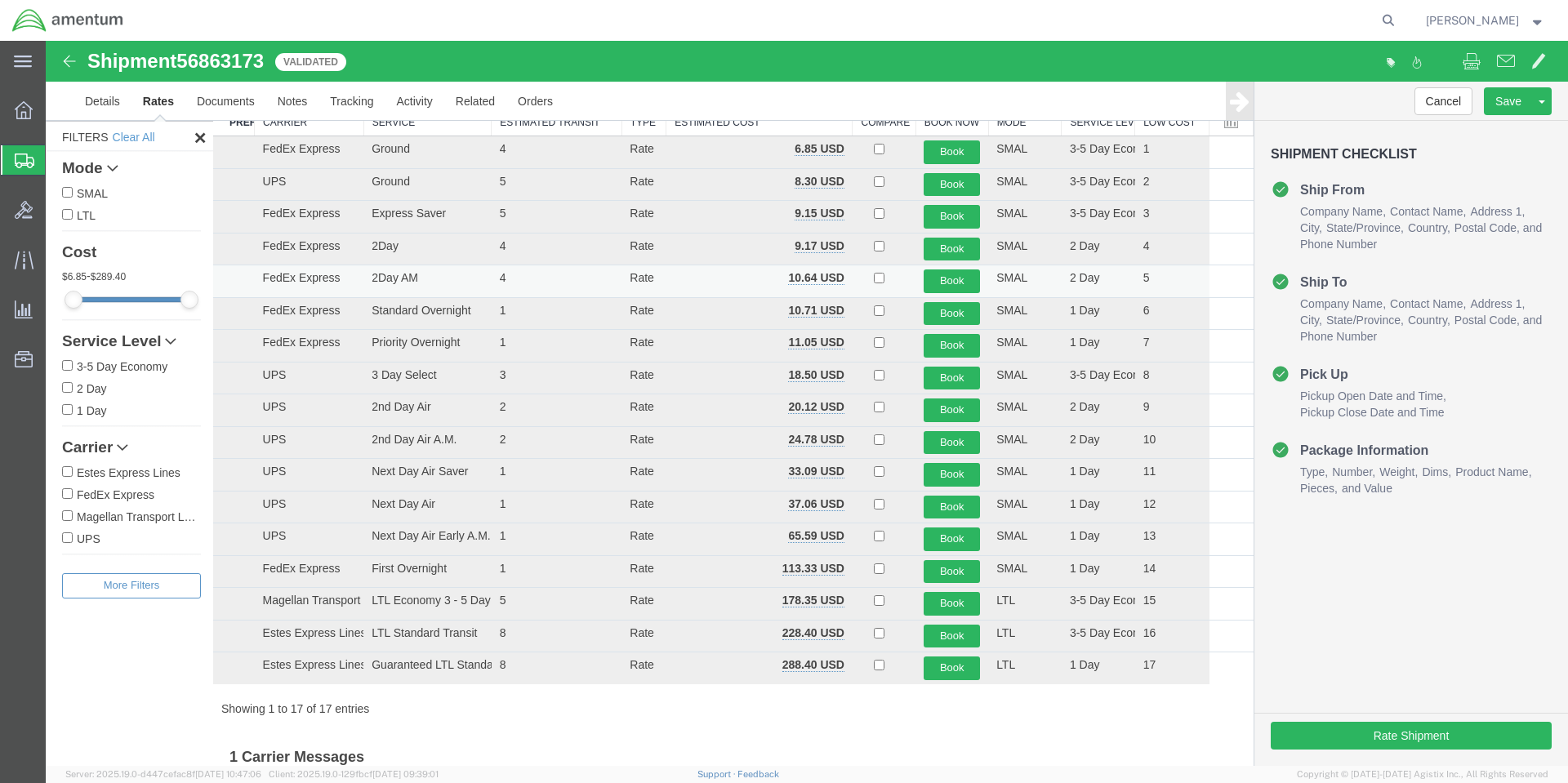
scroll to position [81, 0]
click at [86, 97] on link "Details" at bounding box center [102, 101] width 58 height 39
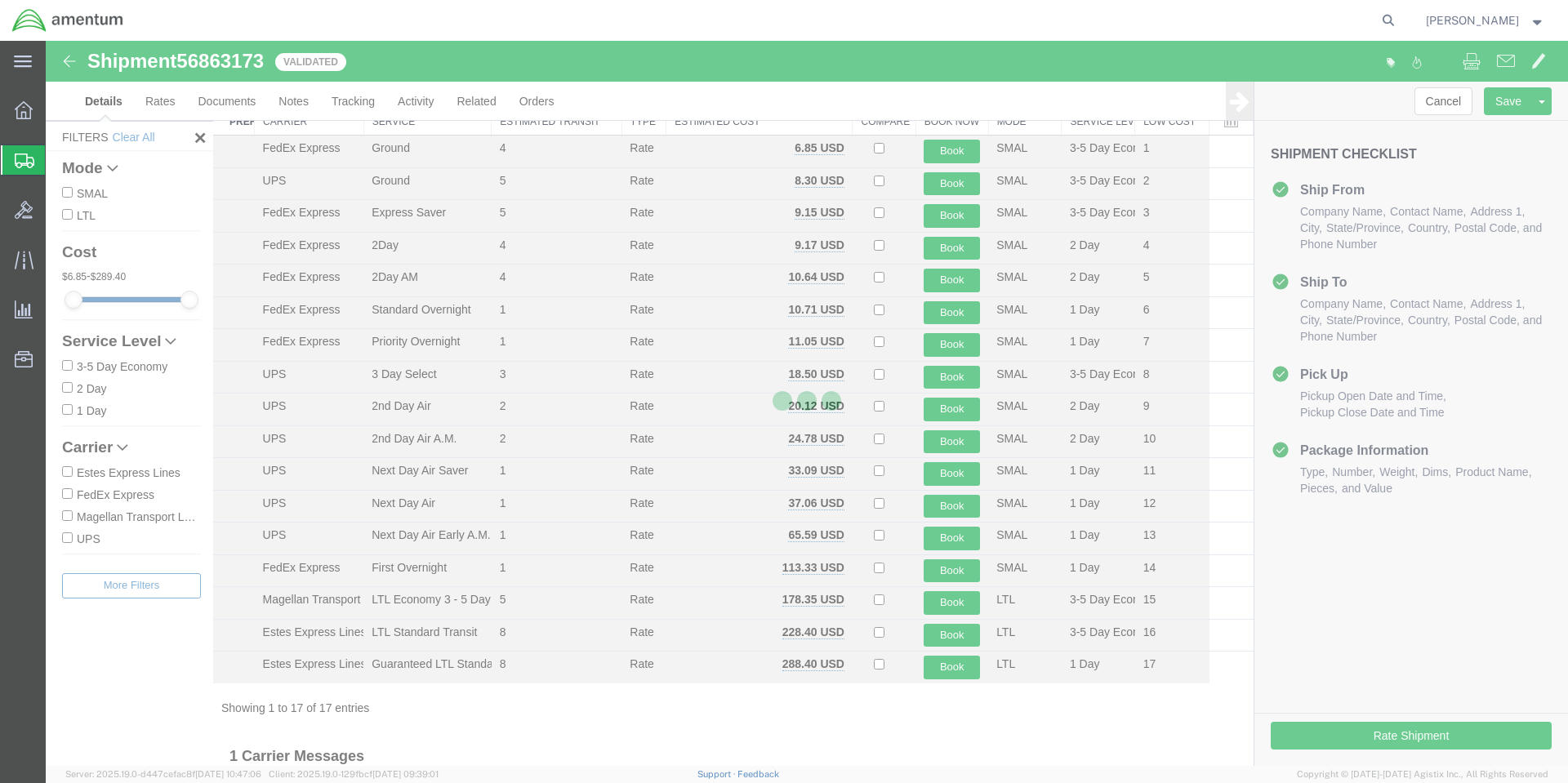
select select "56414"
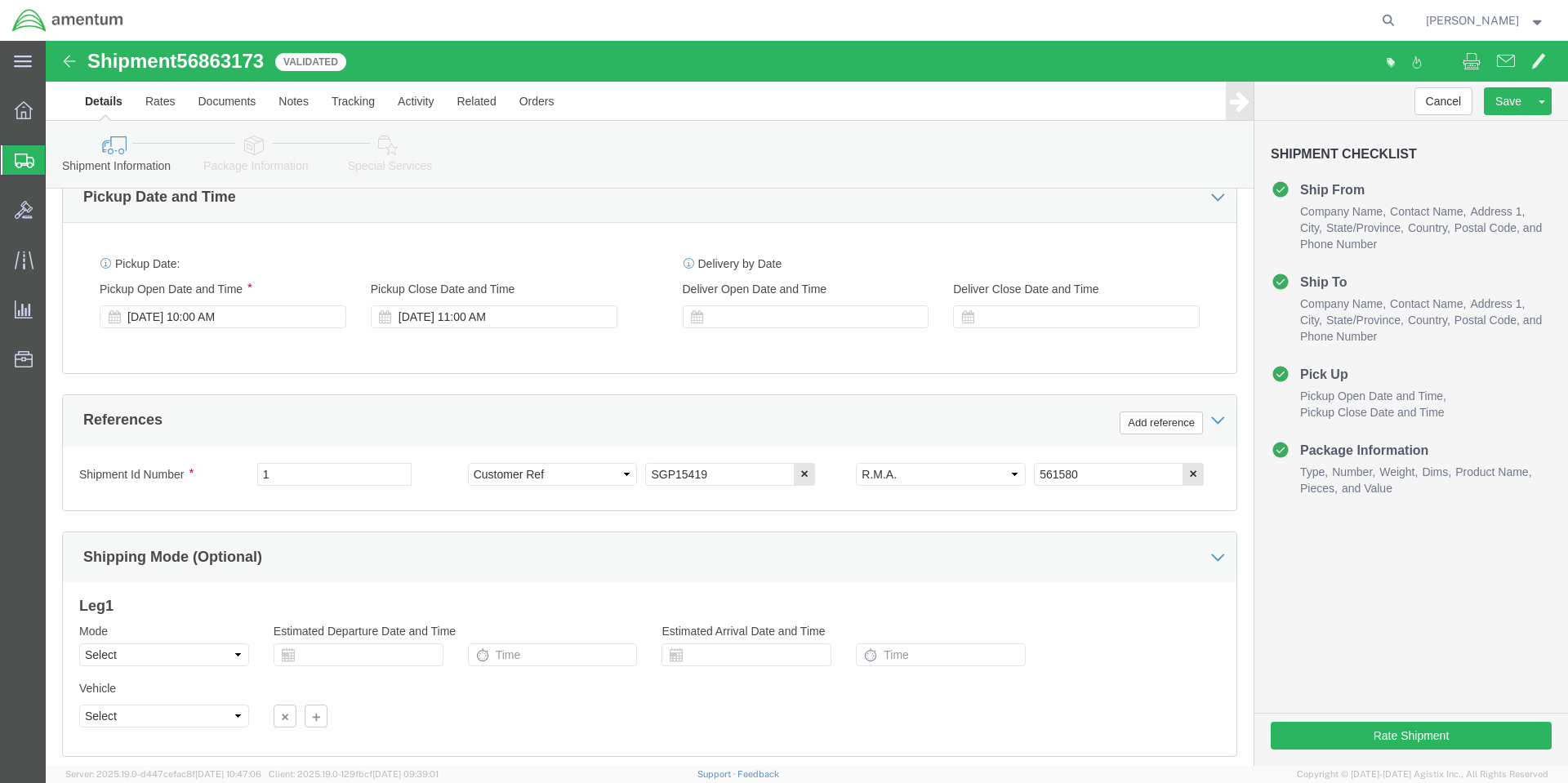
scroll to position [677, 0]
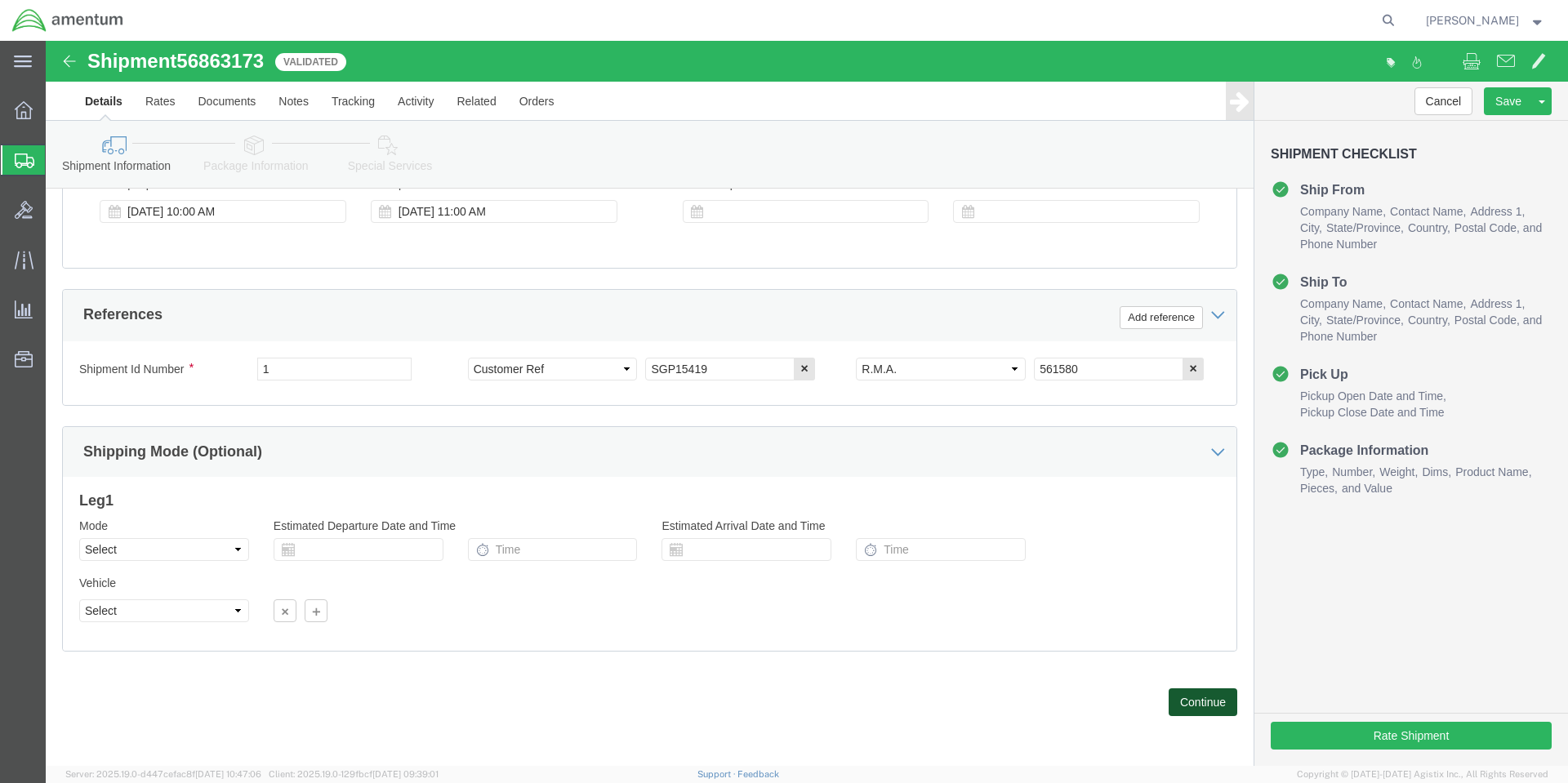
click button "Continue"
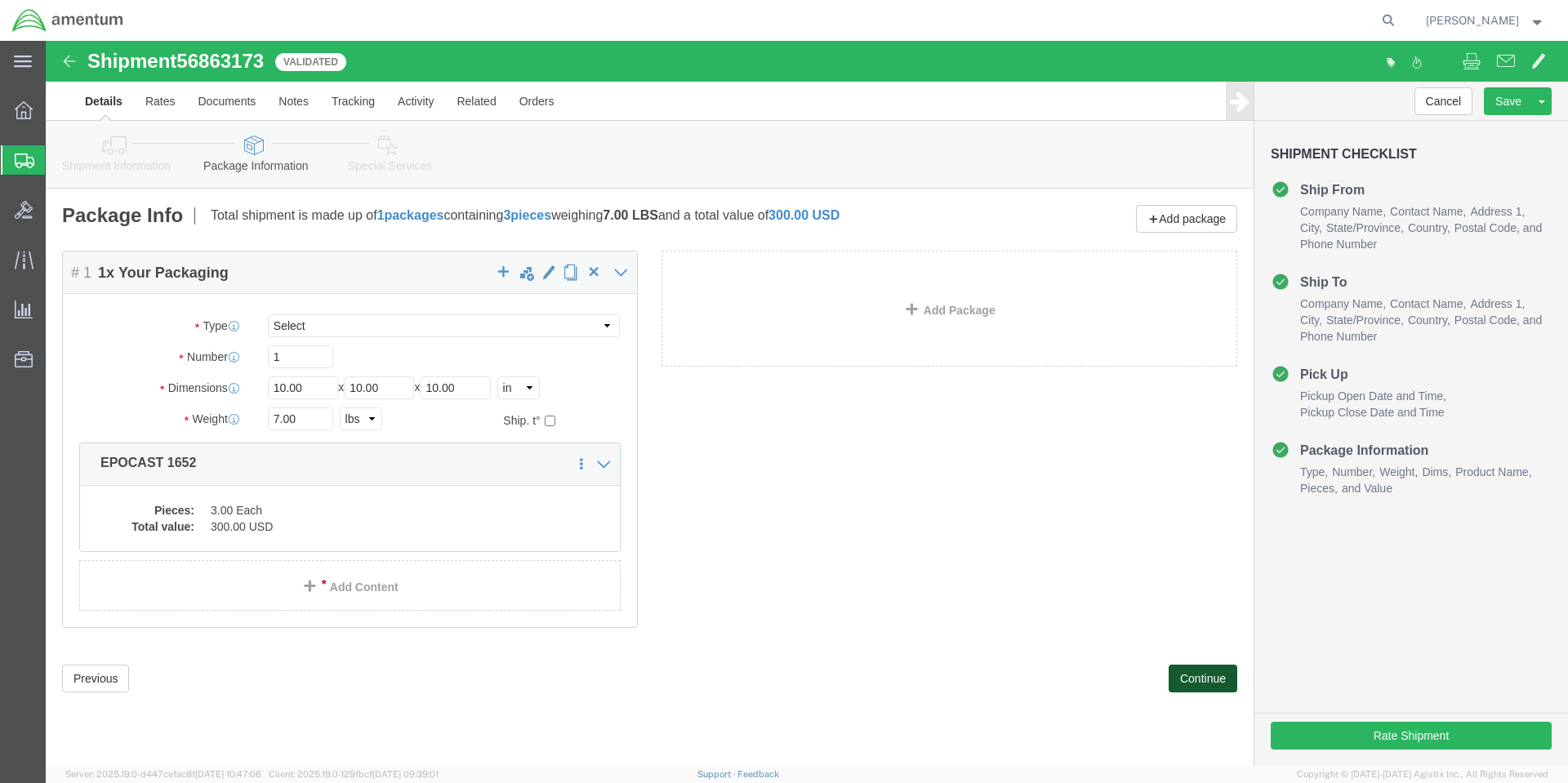
click button "Continue"
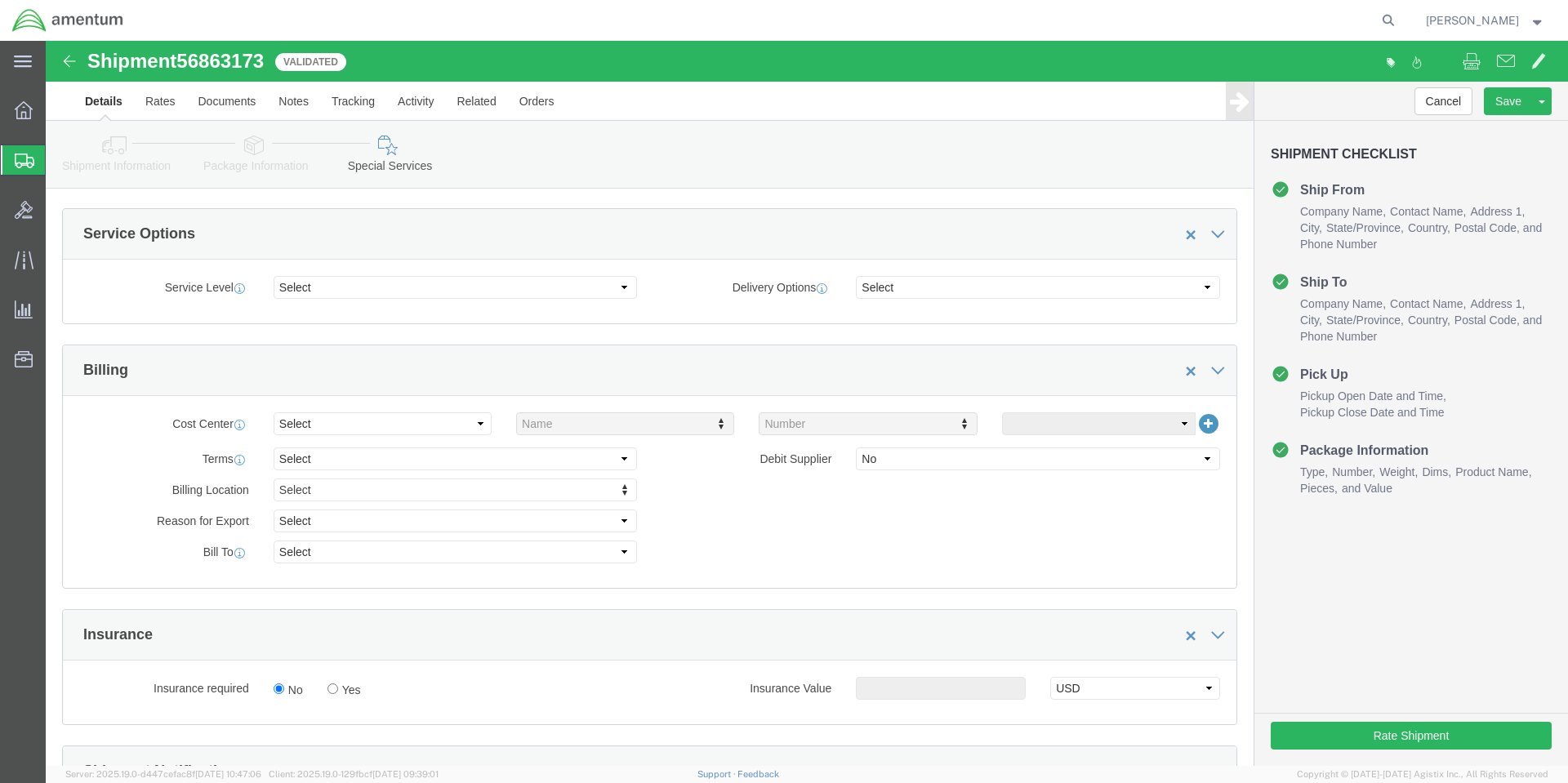
scroll to position [735, 0]
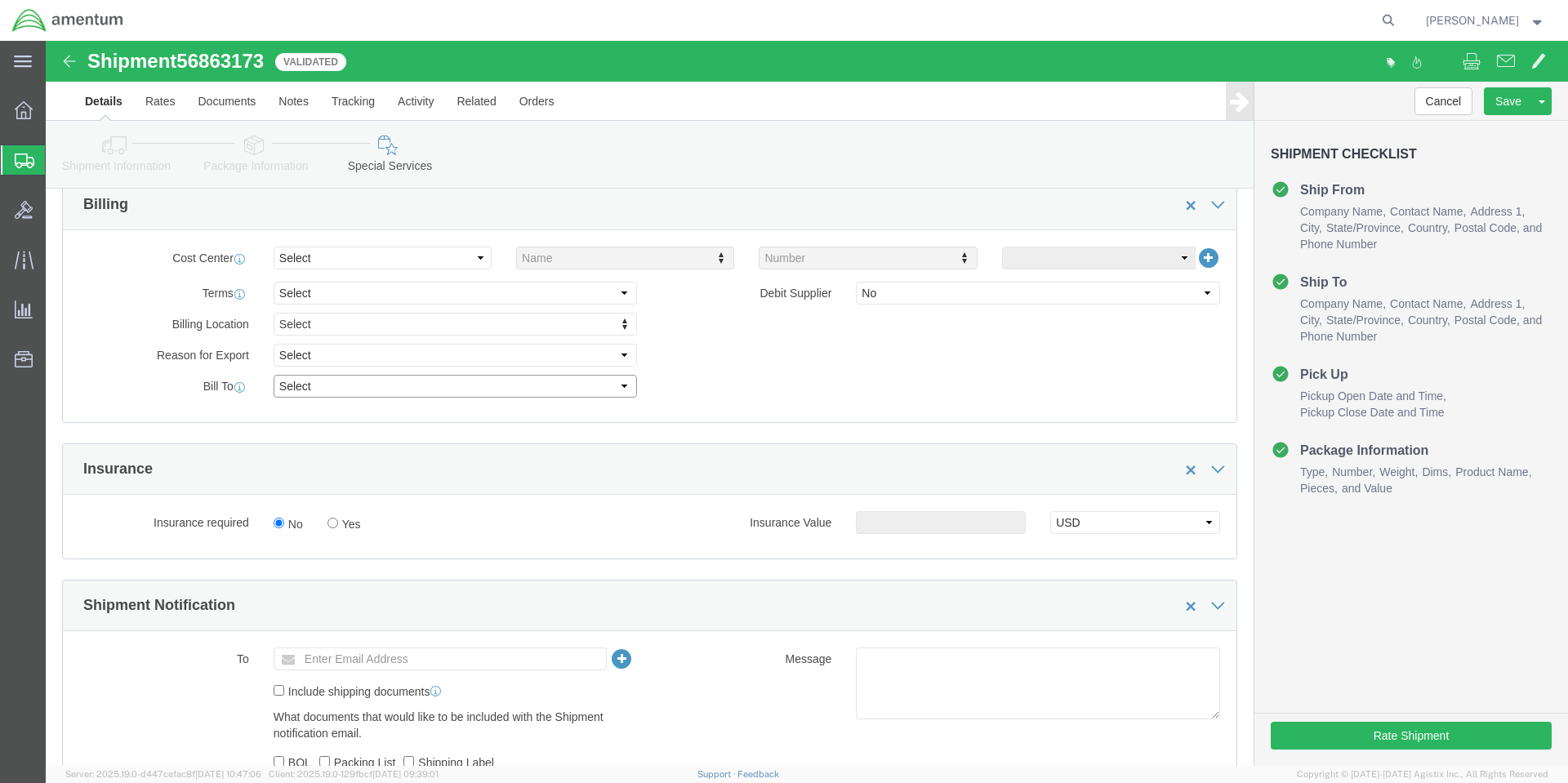
click select "Select Recipient Account Sender/Shipper Third Party Account"
select select "RCPN"
click select "Select Recipient Account Sender/Shipper Third Party Account"
type input "SkyGeek Logistics Inc"
type input "[STREET_ADDRESS]"
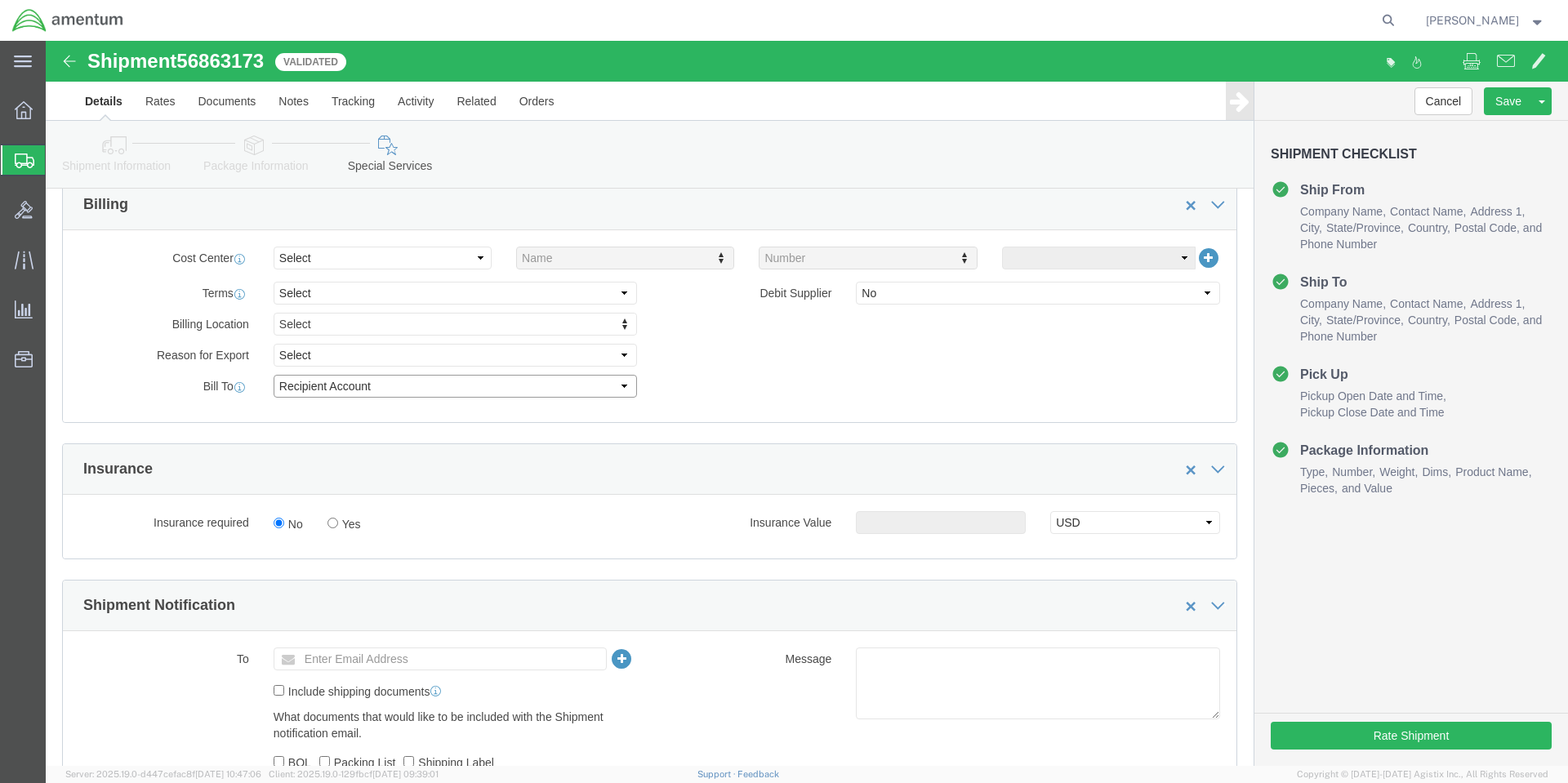
select select "US"
select select "NY"
type input "8887594335"
type input "Returns Depot"
type input "Lagrangeville"
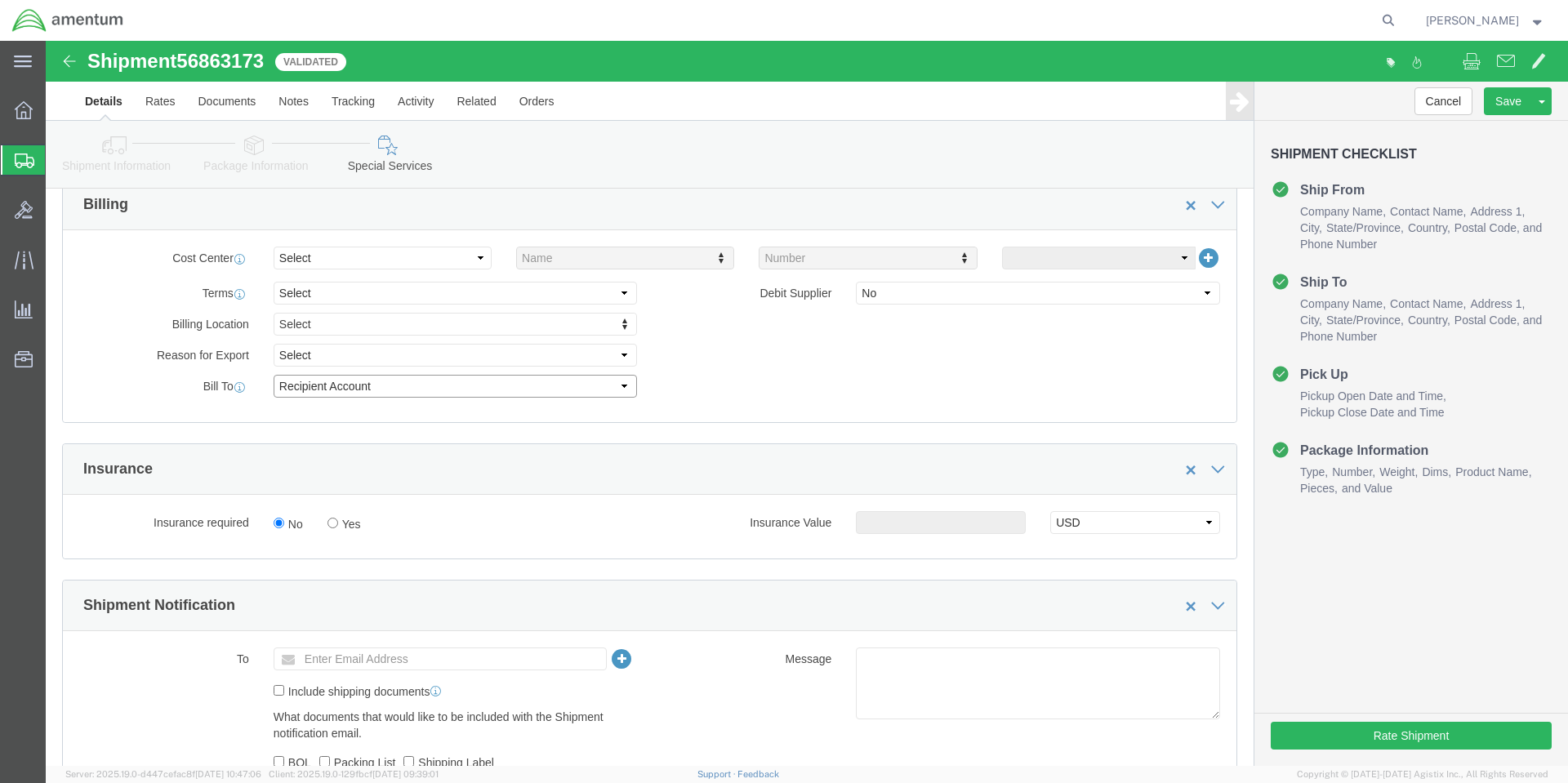
type input "12540"
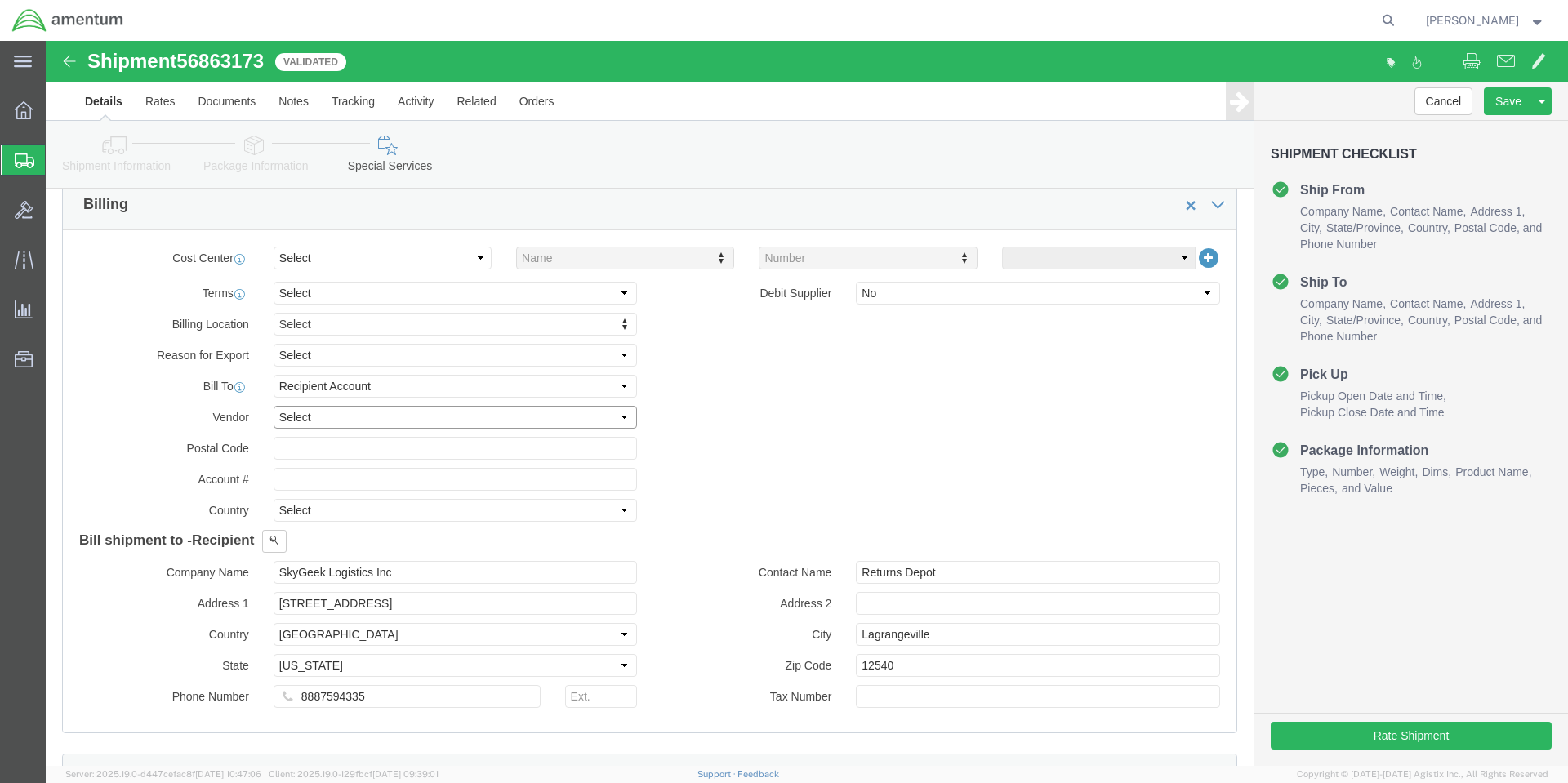
click select "Select DHL FedEx Express UPS"
select select "FedEx Express"
click select "Select DHL FedEx Express UPS"
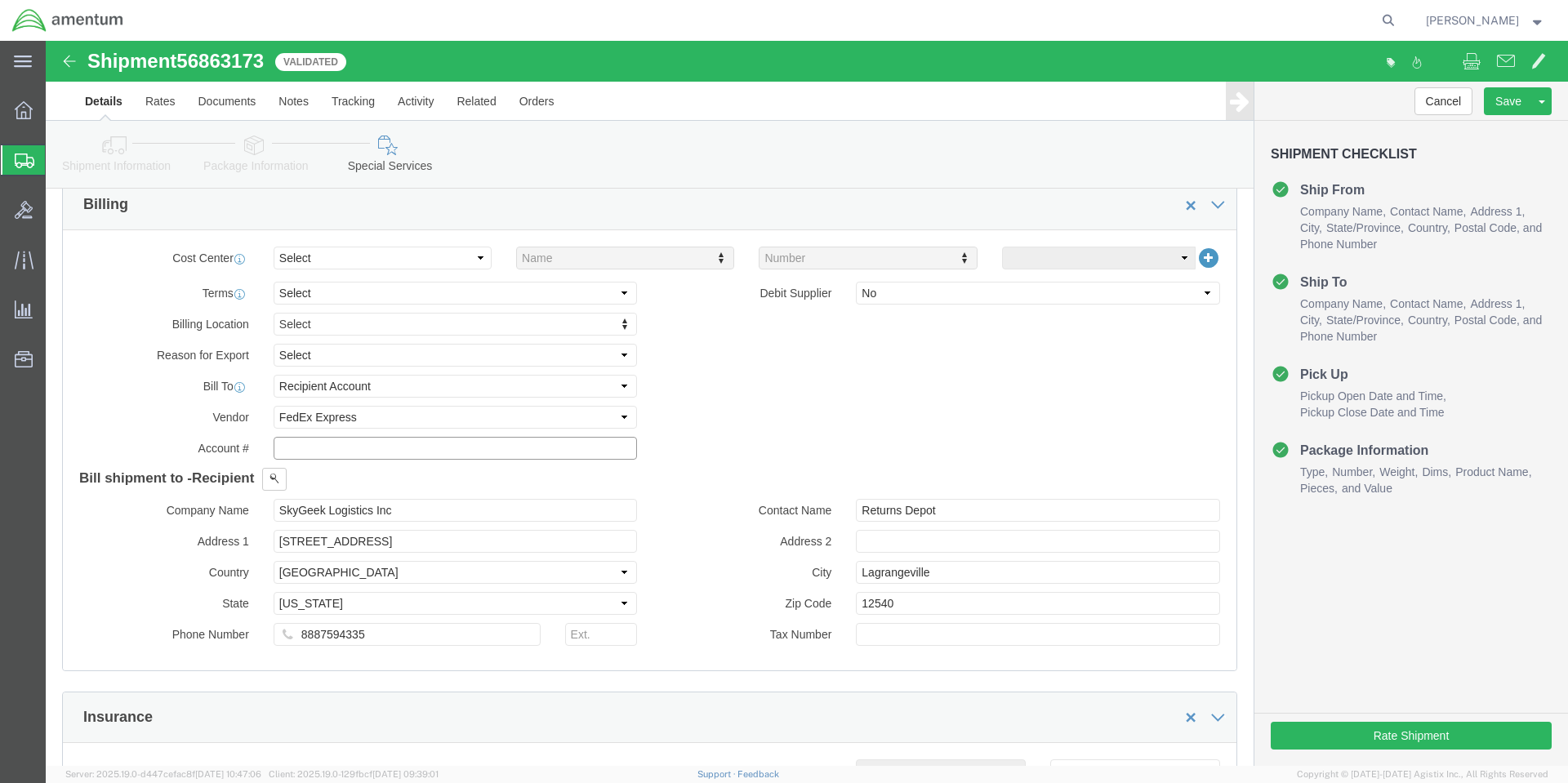
click input "text"
type input "549313140"
click div "Billing Location Select Select My Profile Location [PHONE_NUMBER] [PHONE_NUMBER…"
click button "Rate Shipment"
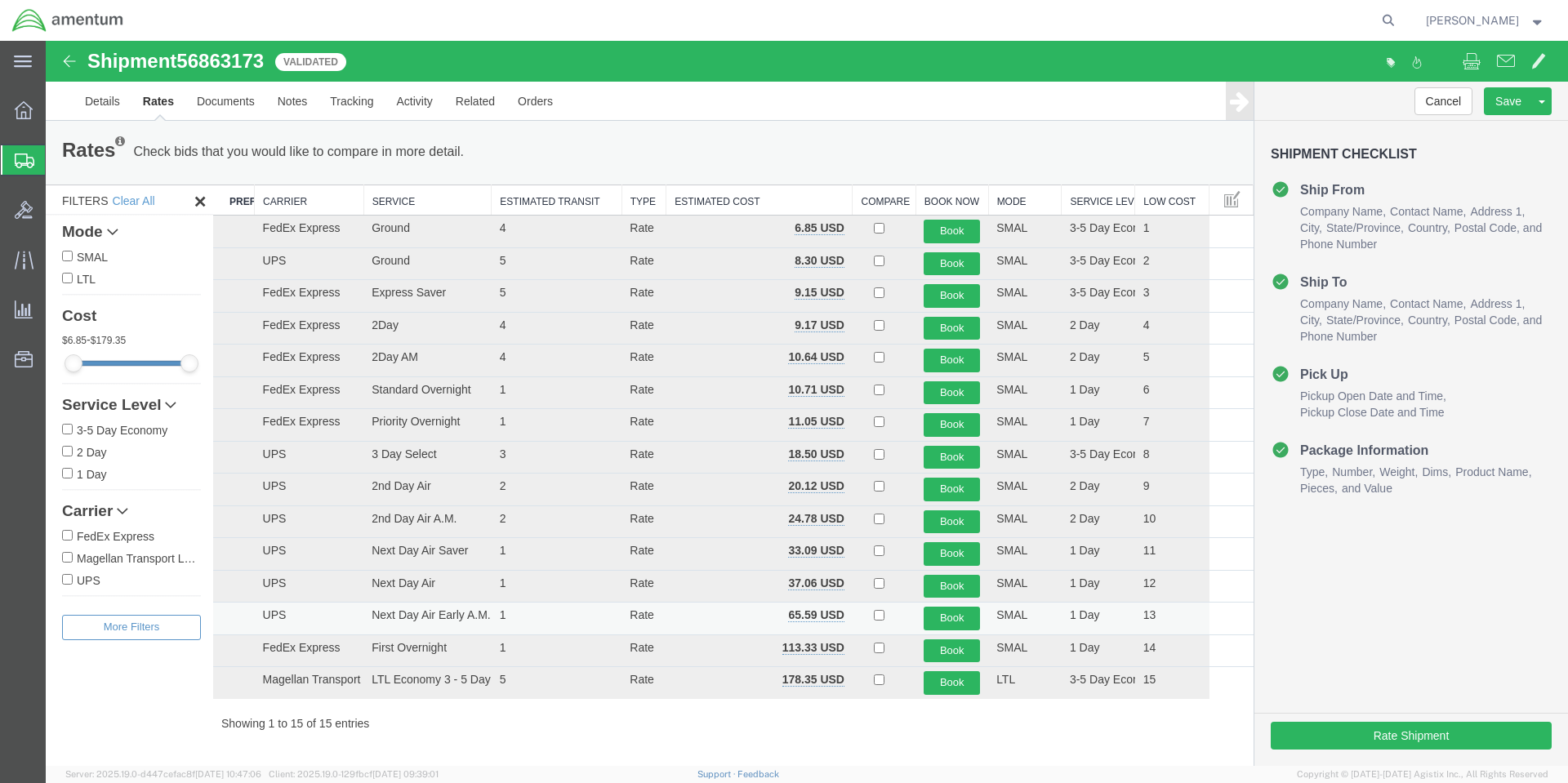
scroll to position [0, 0]
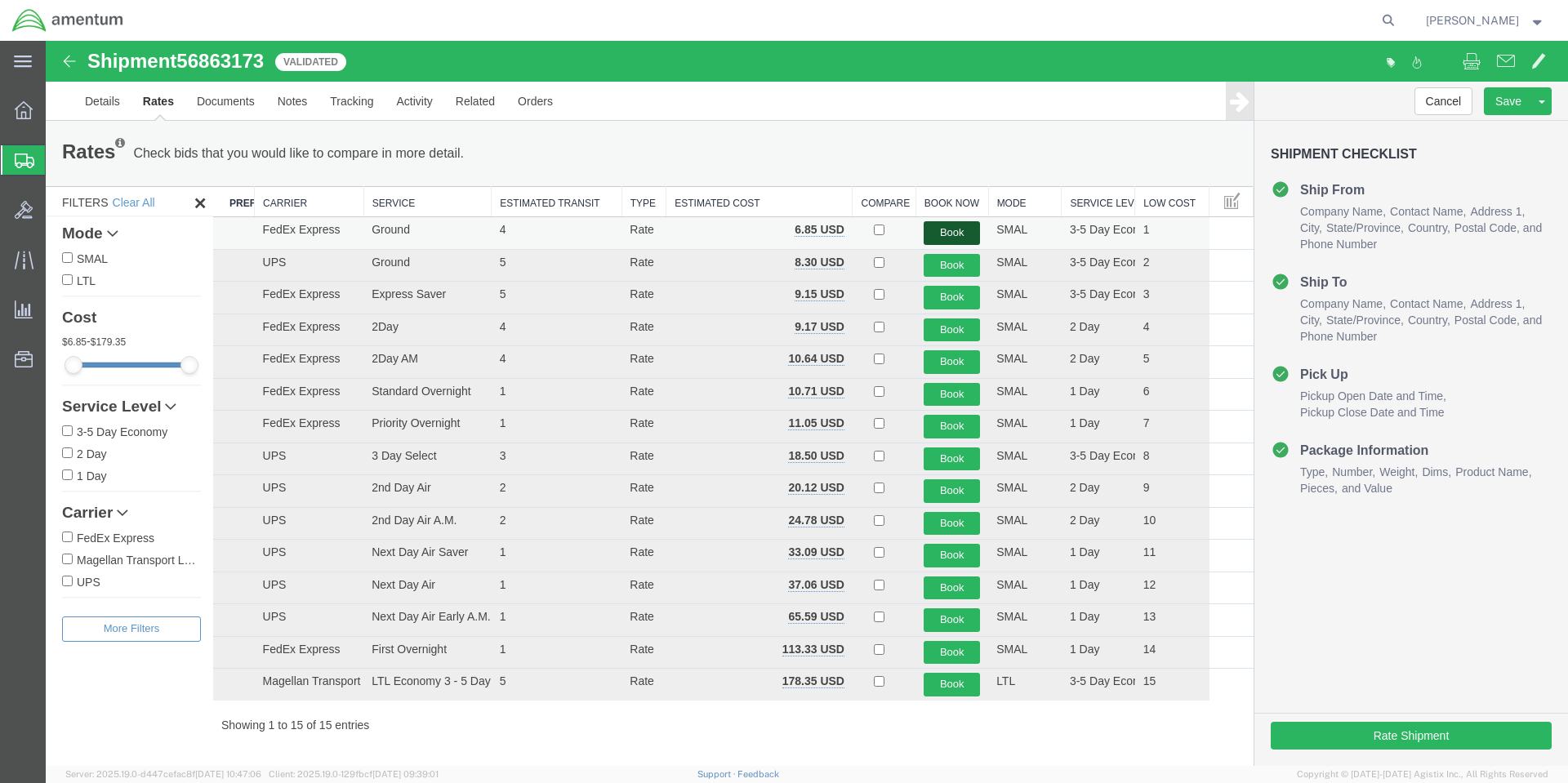
click at [942, 236] on button "Book" at bounding box center [952, 233] width 56 height 23
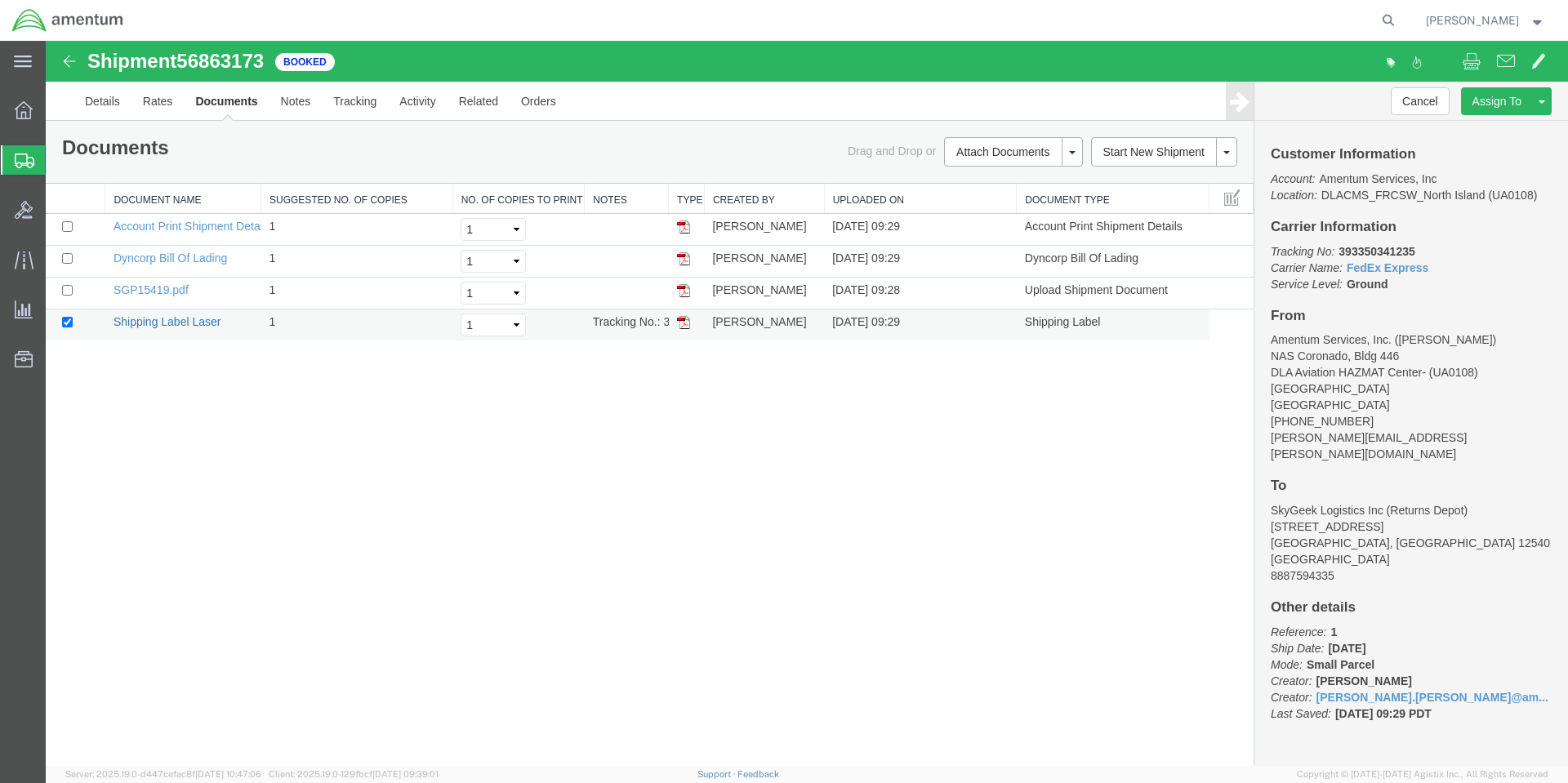
click at [174, 321] on link "Shipping Label Laser" at bounding box center [167, 322] width 108 height 13
